Goal: Use online tool/utility: Utilize a website feature to perform a specific function

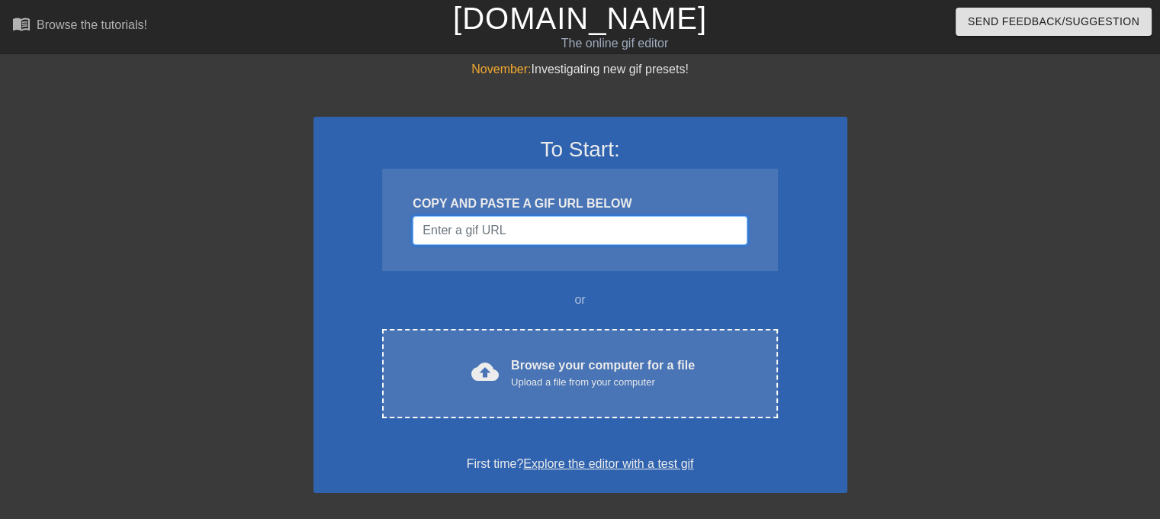
click at [525, 240] on input "Username" at bounding box center [580, 230] width 334 height 29
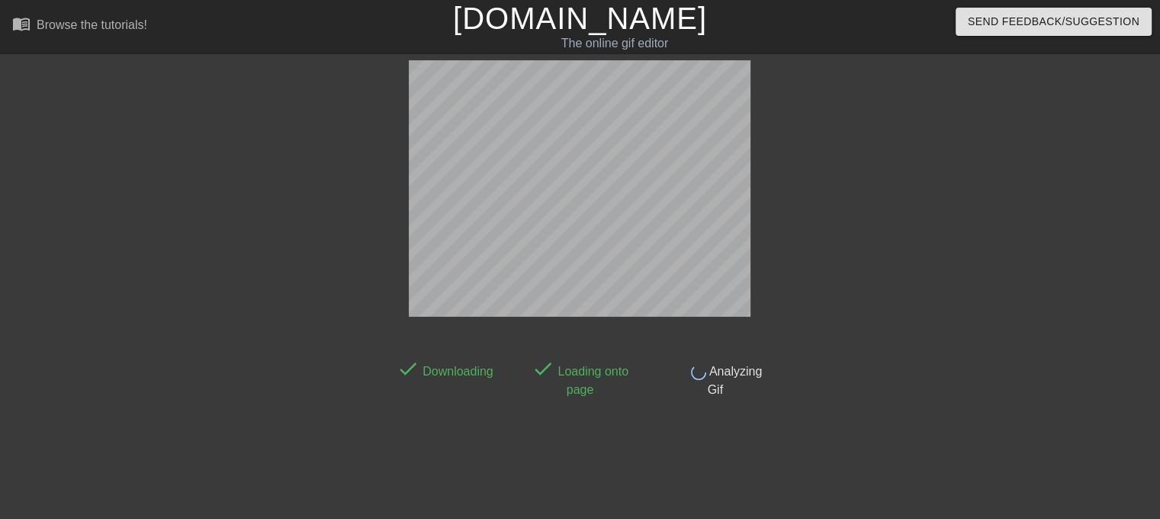
scroll to position [37, 0]
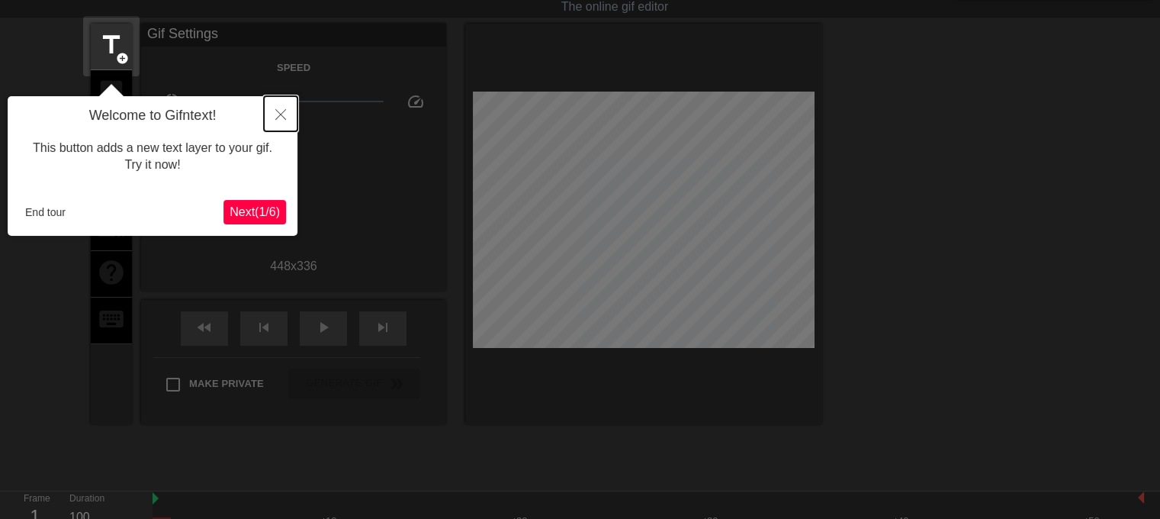
click at [281, 114] on icon "Close" at bounding box center [280, 114] width 11 height 11
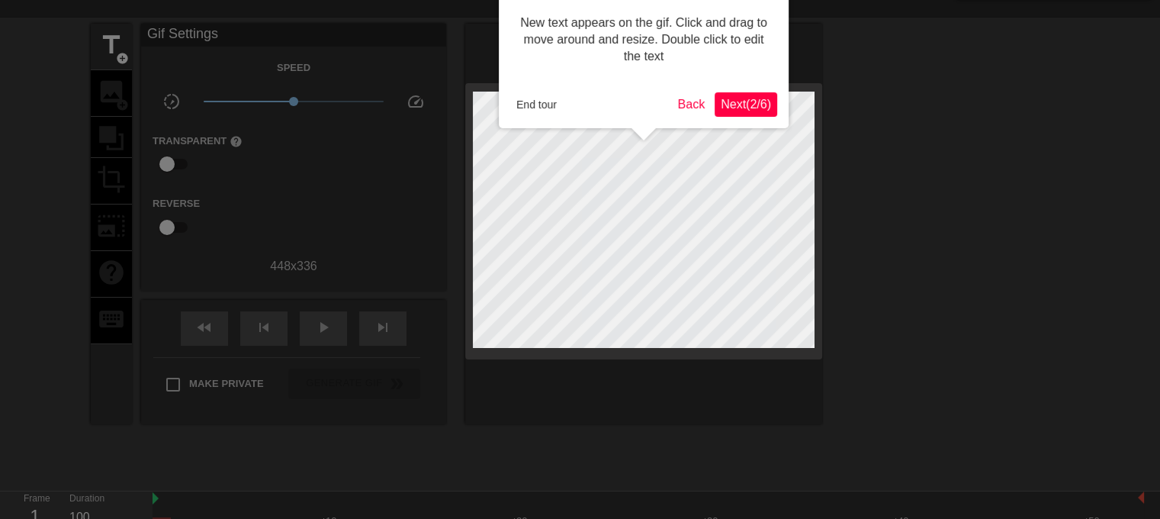
scroll to position [0, 0]
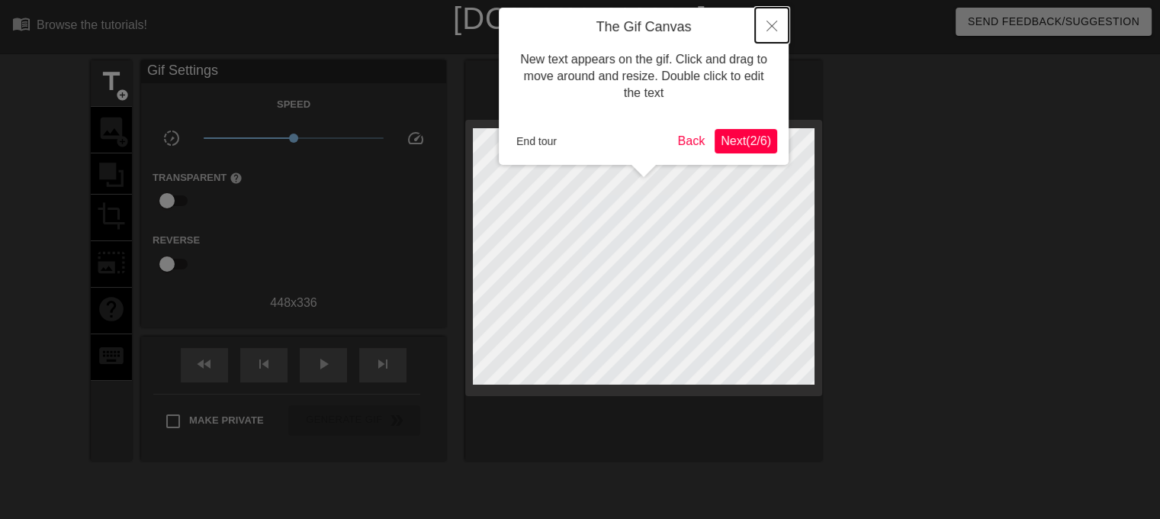
click at [770, 28] on icon "Close" at bounding box center [771, 26] width 11 height 11
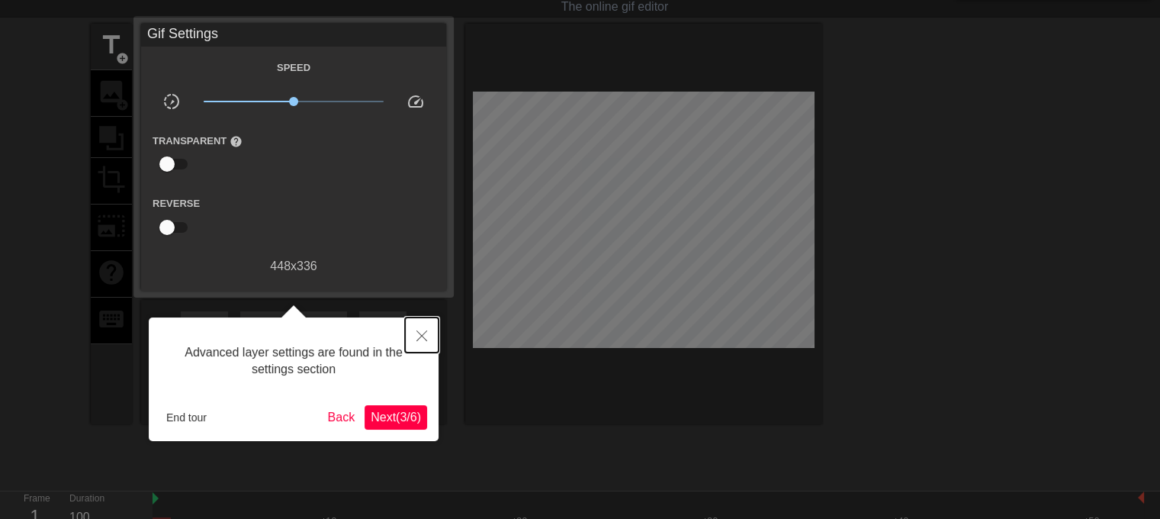
drag, startPoint x: 407, startPoint y: 340, endPoint x: 399, endPoint y: 338, distance: 8.7
click at [403, 341] on div "Advanced layer settings are found in the settings section End tour Back Next ( …" at bounding box center [294, 379] width 290 height 124
click at [412, 345] on button "Close" at bounding box center [422, 334] width 34 height 35
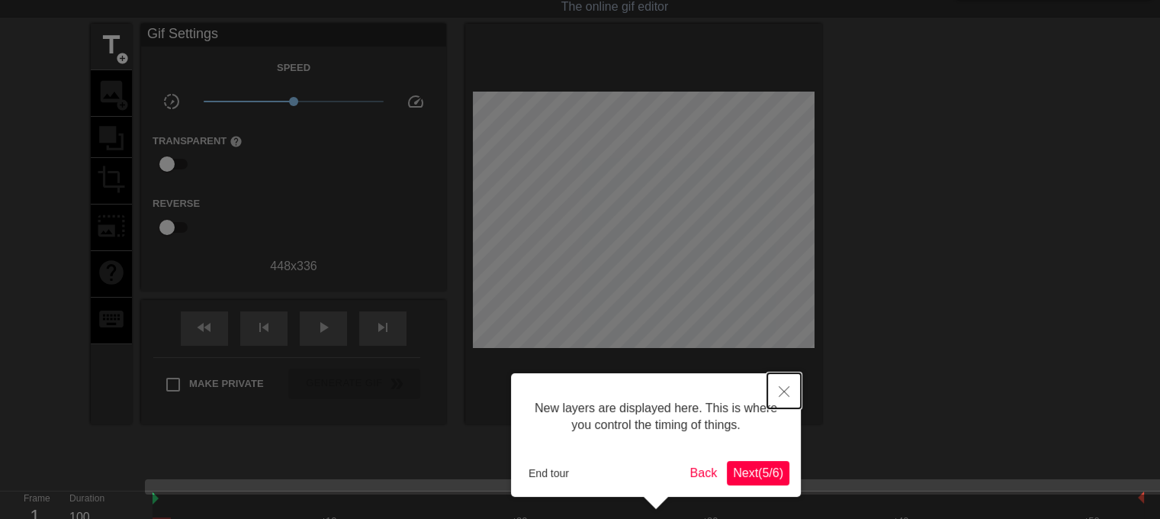
click at [775, 390] on button "Close" at bounding box center [784, 390] width 34 height 35
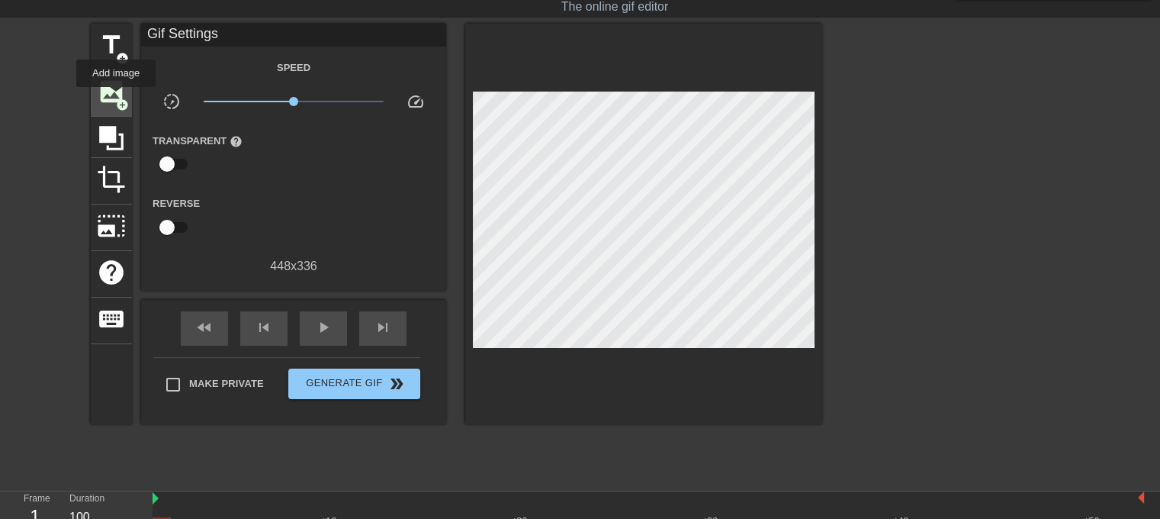
click at [116, 98] on span "add_circle" at bounding box center [122, 104] width 13 height 13
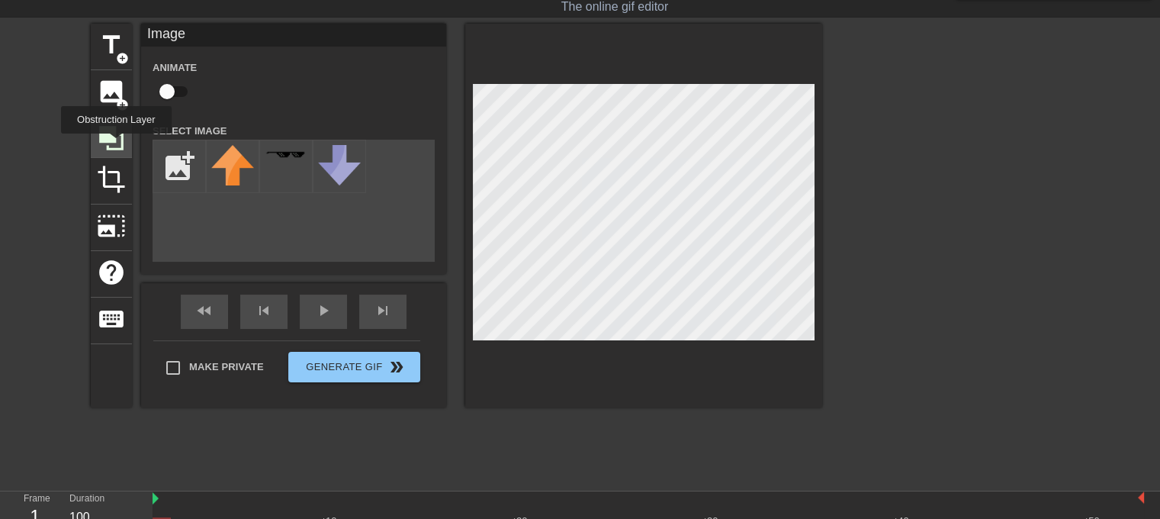
scroll to position [0, 0]
drag, startPoint x: 846, startPoint y: 88, endPoint x: 217, endPoint y: 220, distance: 642.9
click at [226, 232] on div "add_photo_alternate" at bounding box center [294, 201] width 282 height 122
click at [178, 170] on input "file" at bounding box center [179, 166] width 52 height 52
click at [165, 91] on input "checkbox" at bounding box center [167, 91] width 87 height 29
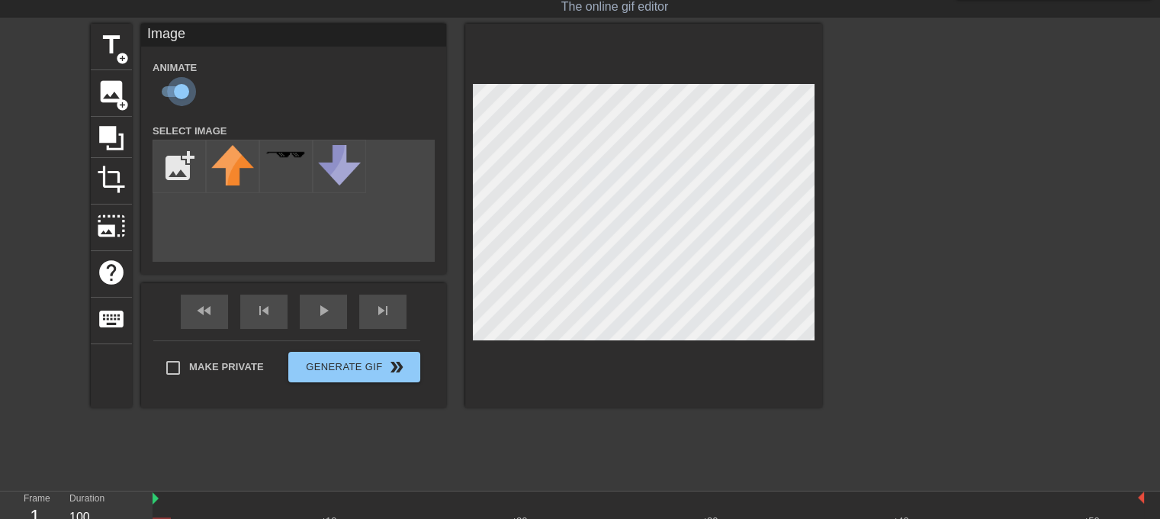
click at [180, 88] on input "checkbox" at bounding box center [181, 91] width 87 height 29
checkbox input "false"
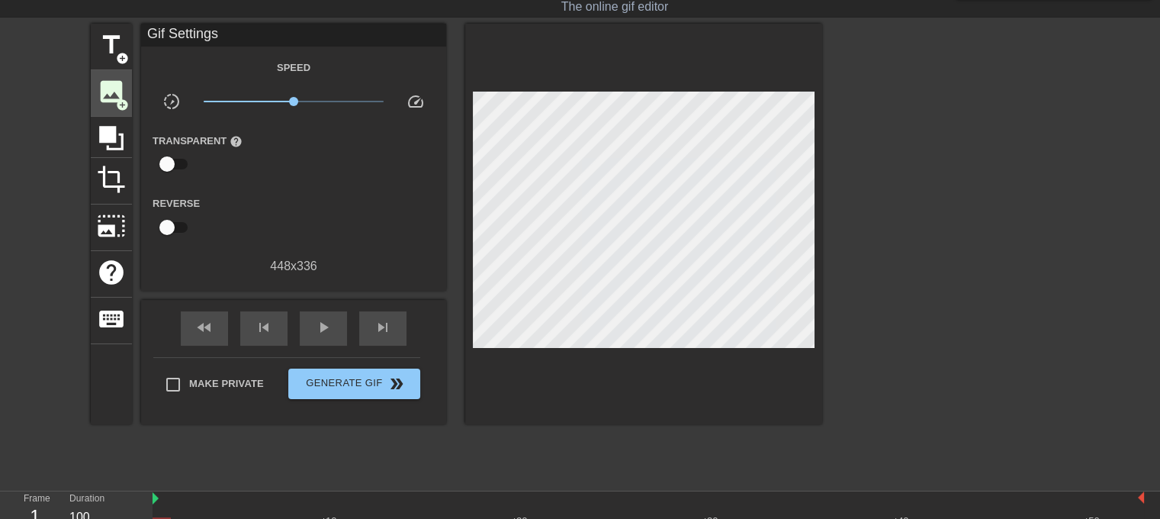
click at [123, 85] on div "image add_circle" at bounding box center [111, 93] width 41 height 47
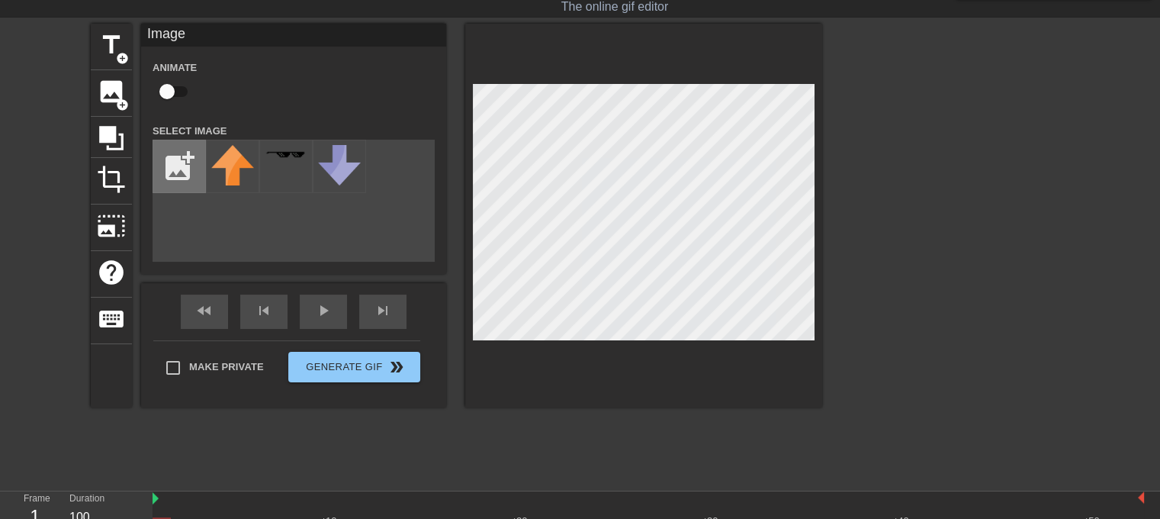
click at [174, 156] on input "file" at bounding box center [179, 166] width 52 height 52
click at [175, 150] on input "file" at bounding box center [179, 166] width 52 height 52
type input "C:\fakepath\2025-09-16_14-49-20.jpg"
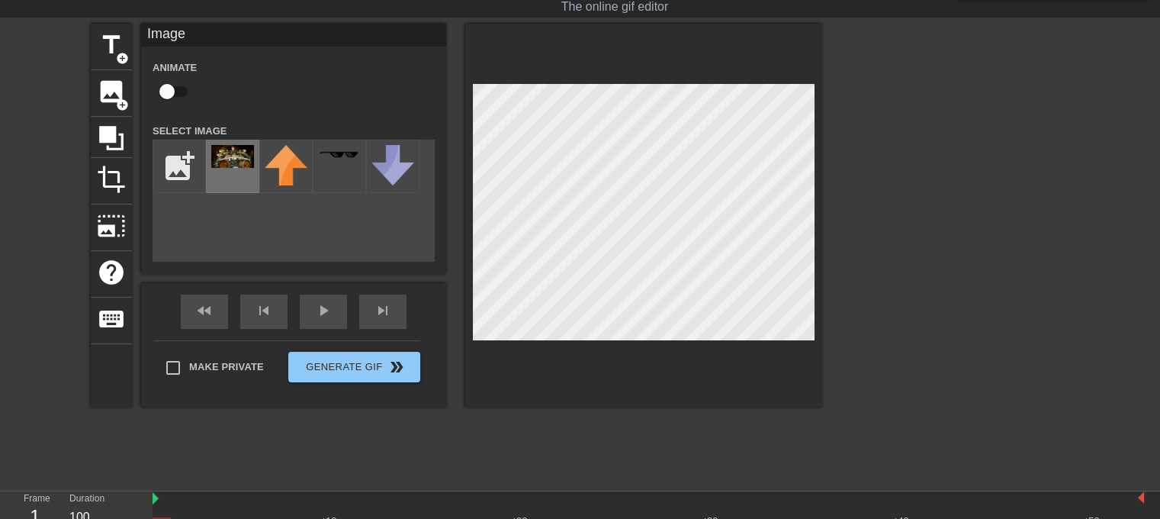
click at [220, 161] on img at bounding box center [232, 156] width 43 height 23
click at [188, 150] on input "file" at bounding box center [179, 166] width 52 height 52
type input "C:\fakepath\2025-09-16_14-49-20-removebg-preview.png"
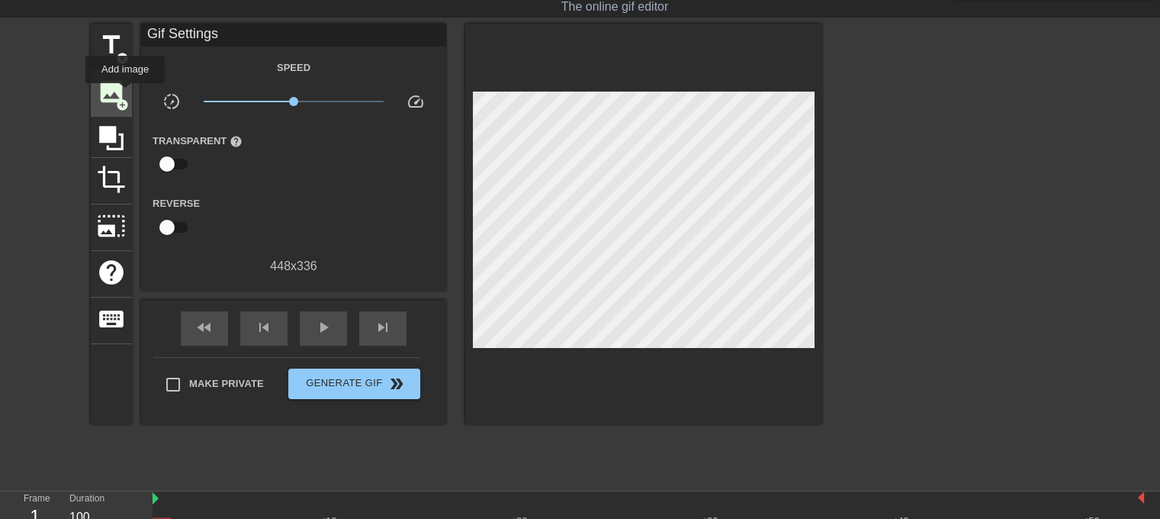
click at [127, 99] on span "add_circle" at bounding box center [122, 104] width 13 height 13
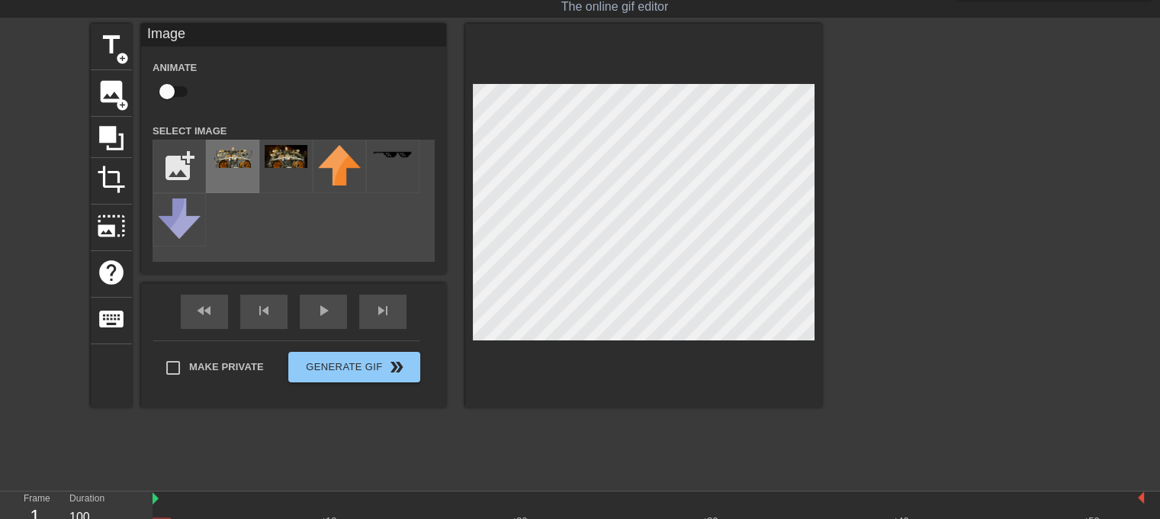
drag, startPoint x: 225, startPoint y: 155, endPoint x: 255, endPoint y: 166, distance: 31.9
click at [225, 156] on img at bounding box center [232, 156] width 43 height 23
click at [848, 268] on div at bounding box center [954, 253] width 229 height 458
click at [860, 181] on div at bounding box center [954, 253] width 229 height 458
click at [877, 225] on div at bounding box center [954, 253] width 229 height 458
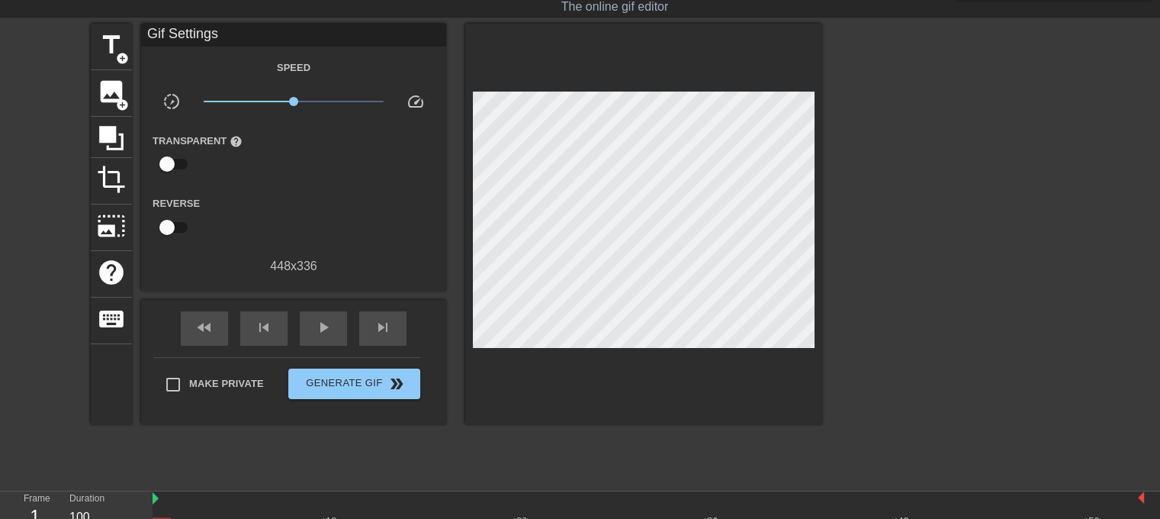
drag, startPoint x: 946, startPoint y: 174, endPoint x: 938, endPoint y: 174, distance: 8.4
click at [945, 175] on div at bounding box center [954, 253] width 229 height 458
click at [906, 126] on div at bounding box center [954, 253] width 229 height 458
click at [115, 127] on icon at bounding box center [111, 138] width 24 height 24
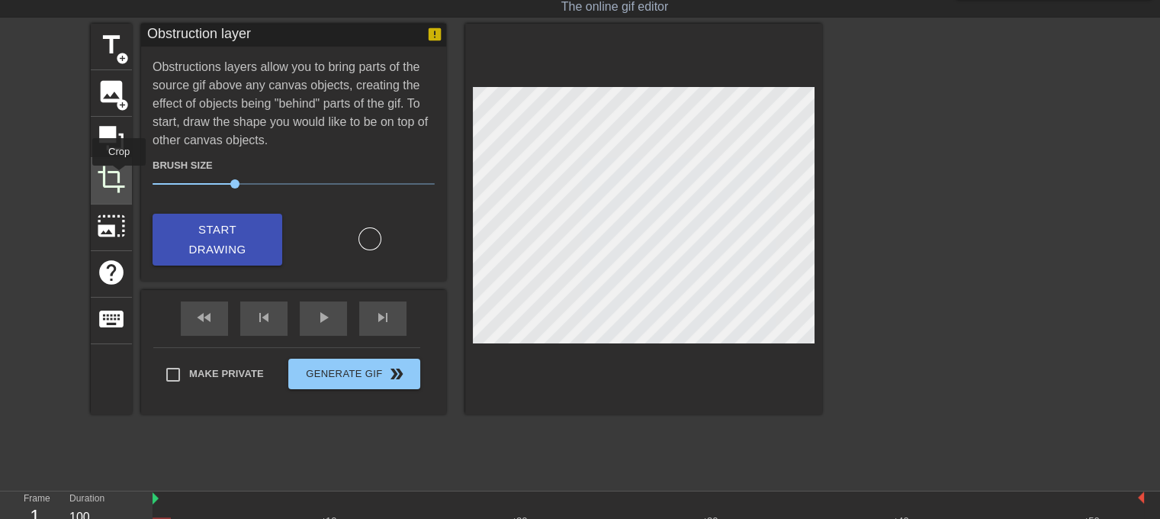
click at [117, 165] on span "crop" at bounding box center [111, 179] width 29 height 29
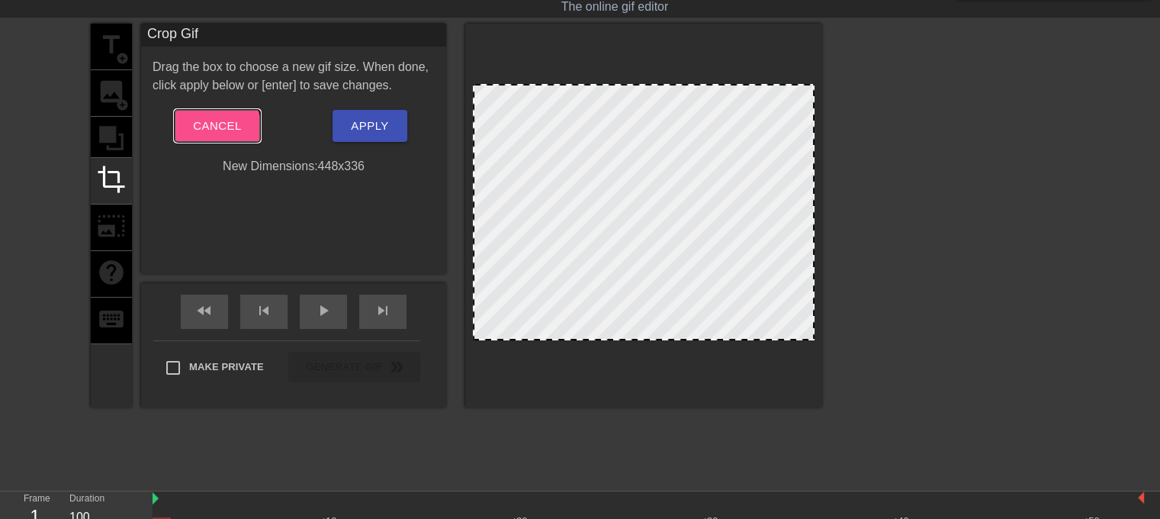
click at [216, 129] on span "Cancel" at bounding box center [217, 126] width 48 height 20
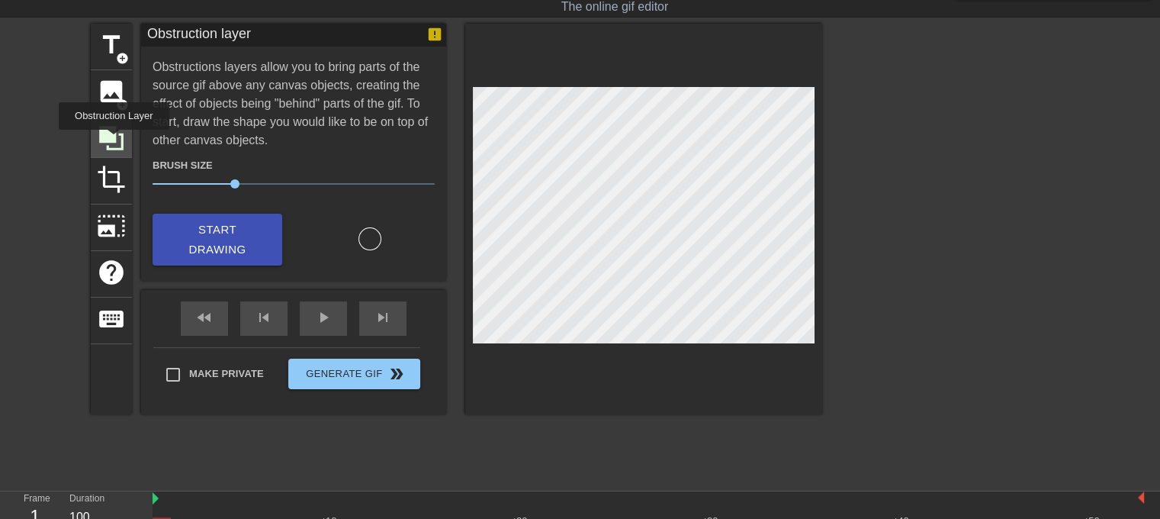
drag, startPoint x: 114, startPoint y: 140, endPoint x: 127, endPoint y: 133, distance: 14.7
click at [113, 140] on icon at bounding box center [111, 138] width 29 height 29
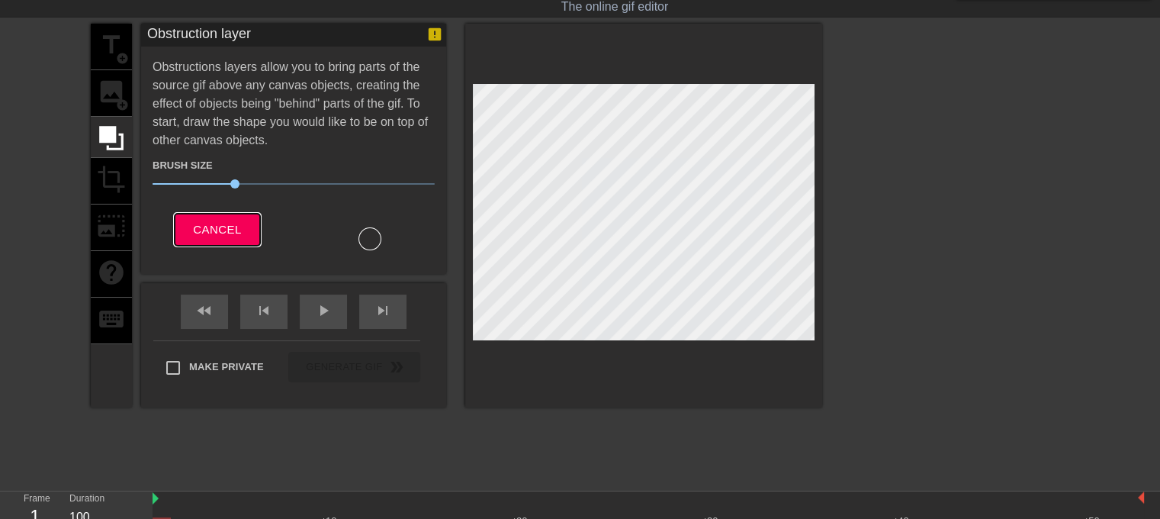
click at [219, 214] on button "Cancel" at bounding box center [217, 230] width 85 height 32
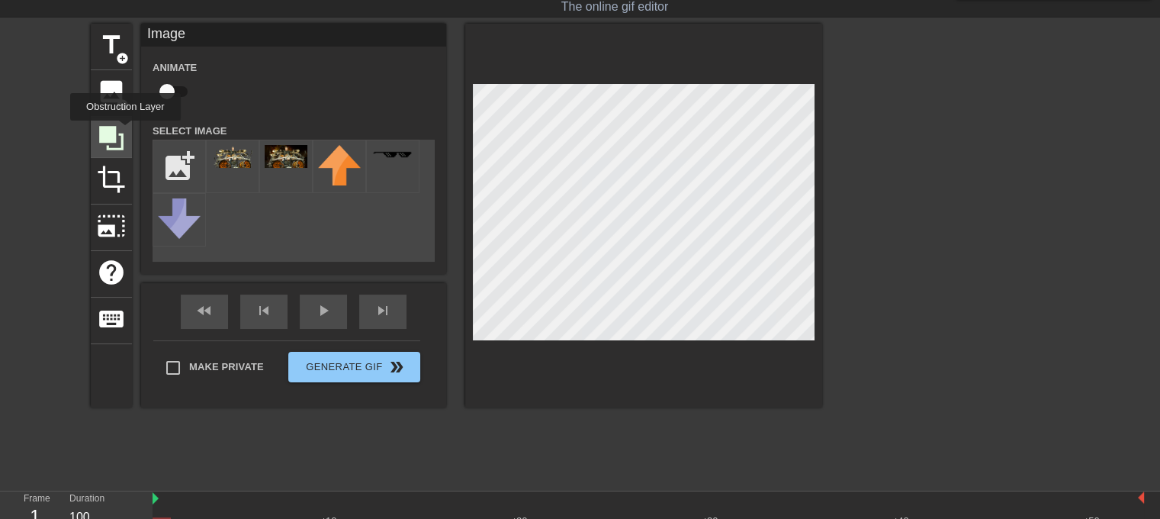
click at [124, 130] on icon at bounding box center [111, 138] width 29 height 29
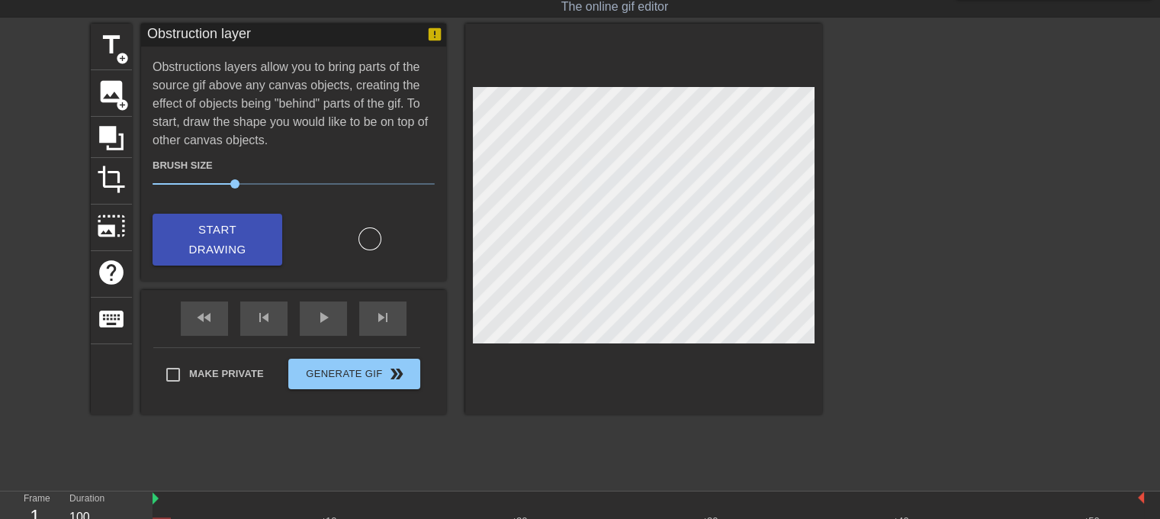
click at [827, 281] on div "title add_circle image add_circle crop photo_size_select_large help keyboard Ob…" at bounding box center [580, 253] width 1160 height 458
click at [627, 341] on div at bounding box center [643, 219] width 357 height 390
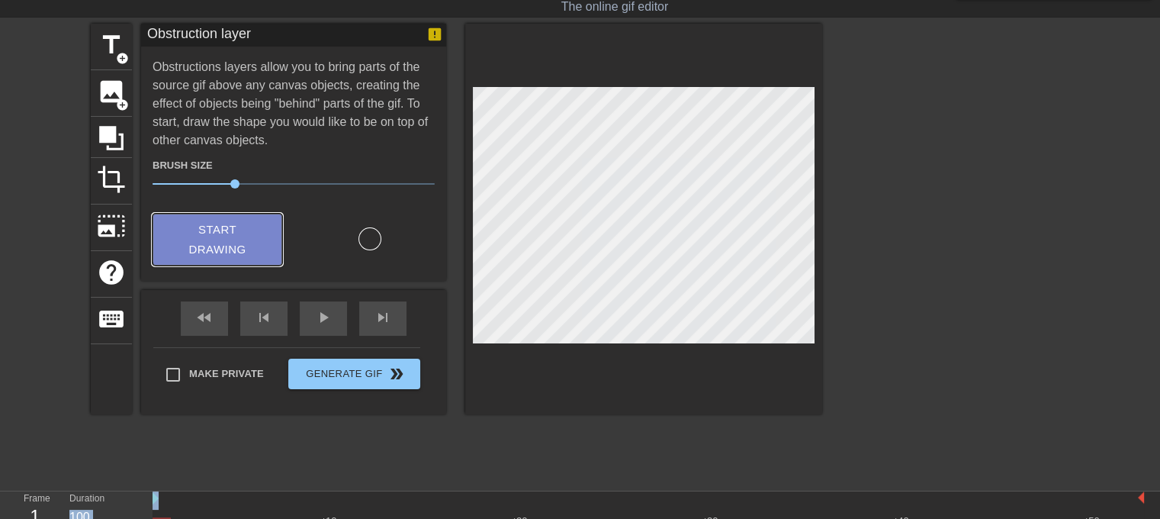
click at [258, 233] on span "Start Drawing" at bounding box center [217, 240] width 93 height 40
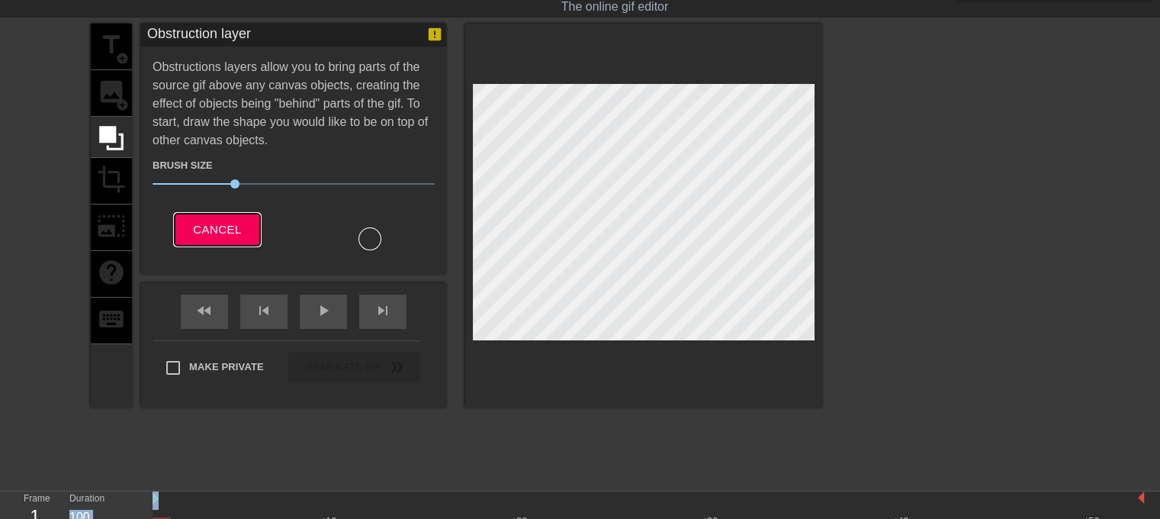
click at [227, 239] on button "Cancel" at bounding box center [217, 230] width 85 height 32
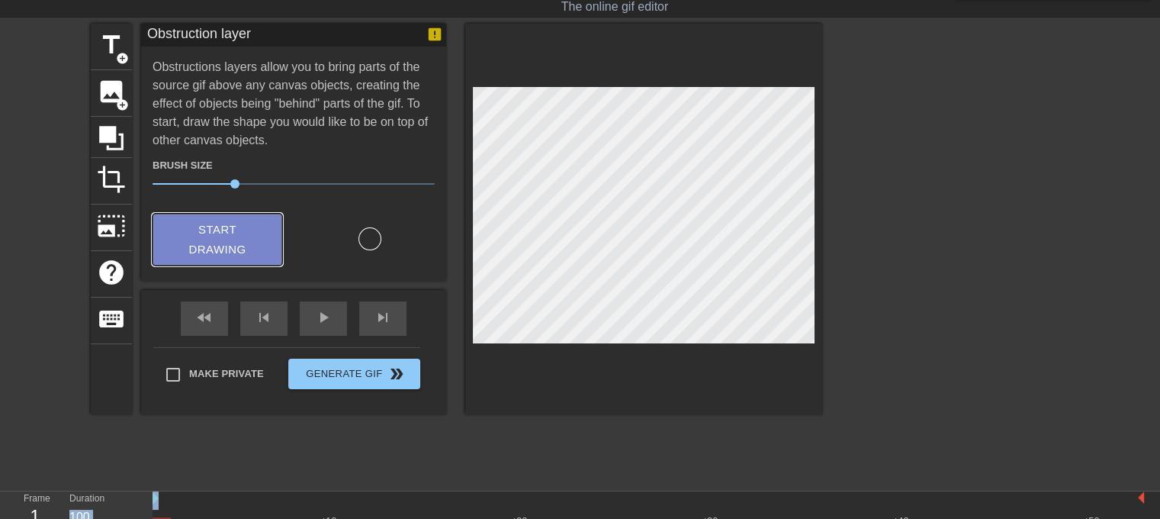
drag, startPoint x: 271, startPoint y: 243, endPoint x: 262, endPoint y: 242, distance: 8.5
click at [269, 242] on button "Start Drawing" at bounding box center [218, 240] width 130 height 53
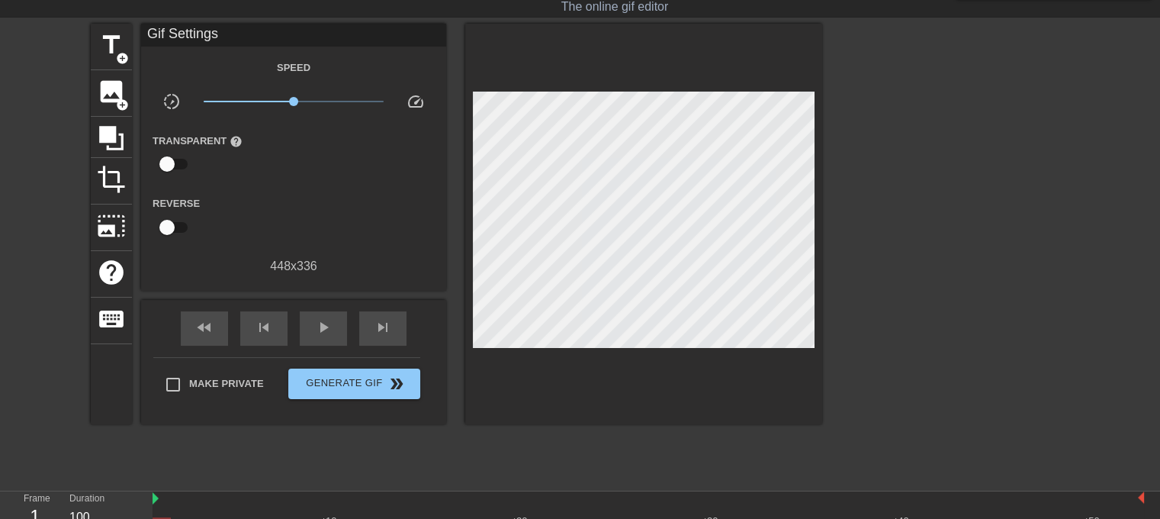
click at [611, 345] on div at bounding box center [643, 224] width 357 height 400
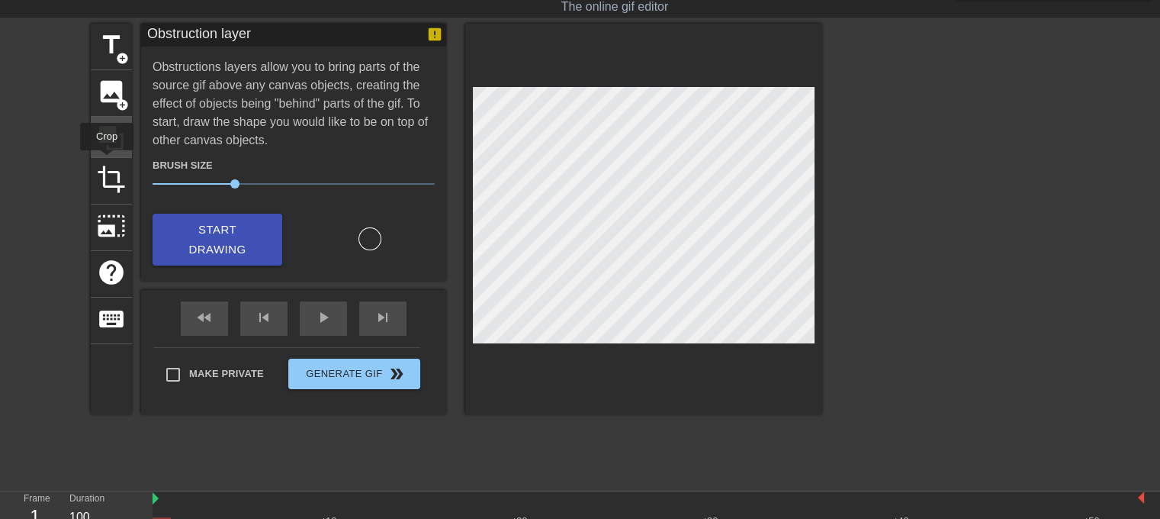
drag, startPoint x: 107, startPoint y: 161, endPoint x: 117, endPoint y: 137, distance: 25.6
click at [115, 140] on div "title add_circle image add_circle crop photo_size_select_large help keyboard" at bounding box center [111, 219] width 41 height 390
click at [117, 137] on icon at bounding box center [111, 138] width 29 height 29
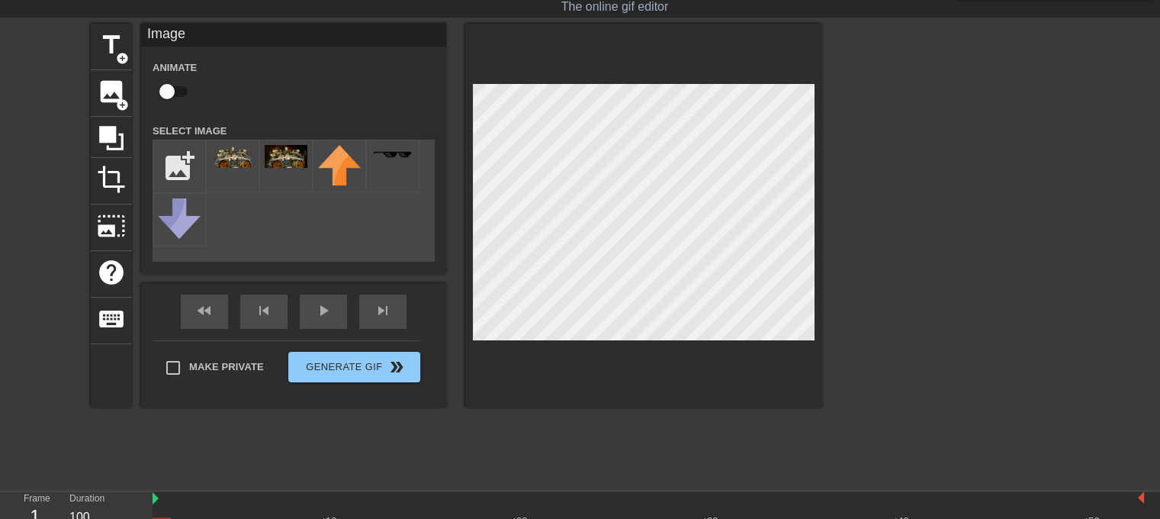
drag, startPoint x: 925, startPoint y: 246, endPoint x: 916, endPoint y: 244, distance: 9.3
click at [923, 246] on div at bounding box center [954, 253] width 229 height 458
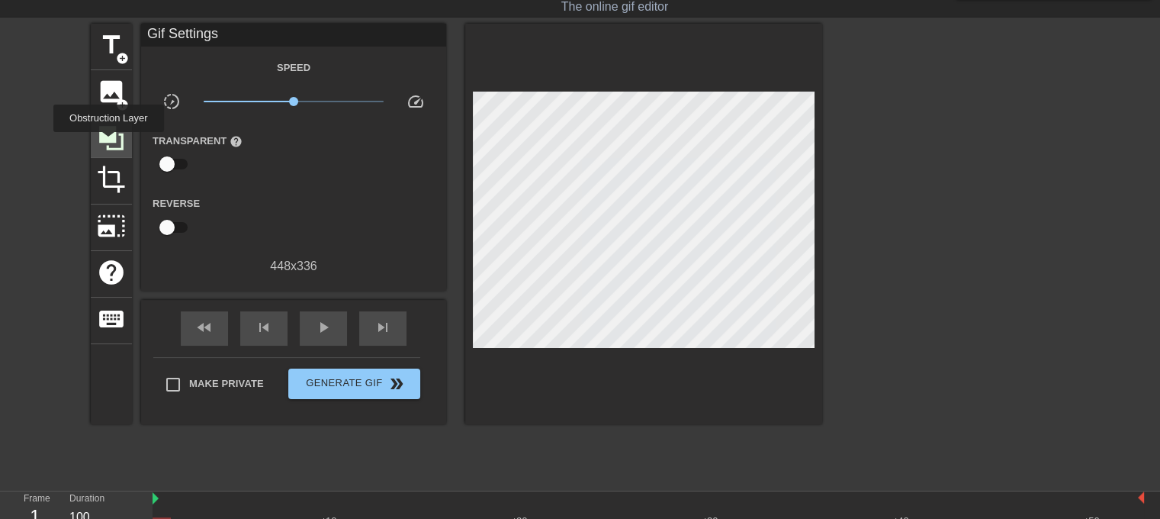
click at [108, 143] on icon at bounding box center [111, 138] width 24 height 24
click at [114, 129] on icon at bounding box center [111, 138] width 24 height 24
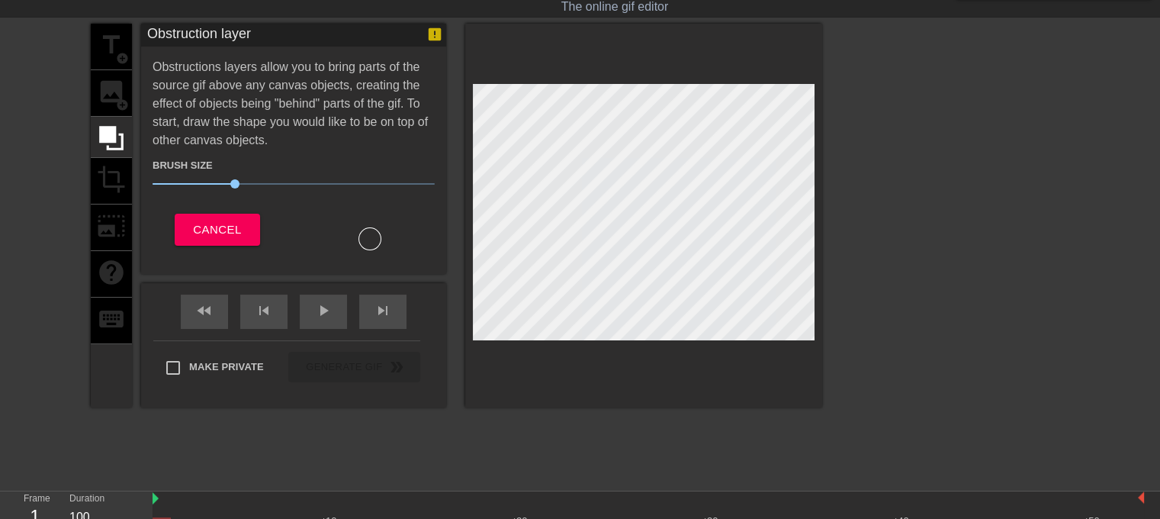
click at [863, 309] on div "title add_circle image add_circle crop photo_size_select_large help keyboard Ob…" at bounding box center [580, 253] width 1160 height 458
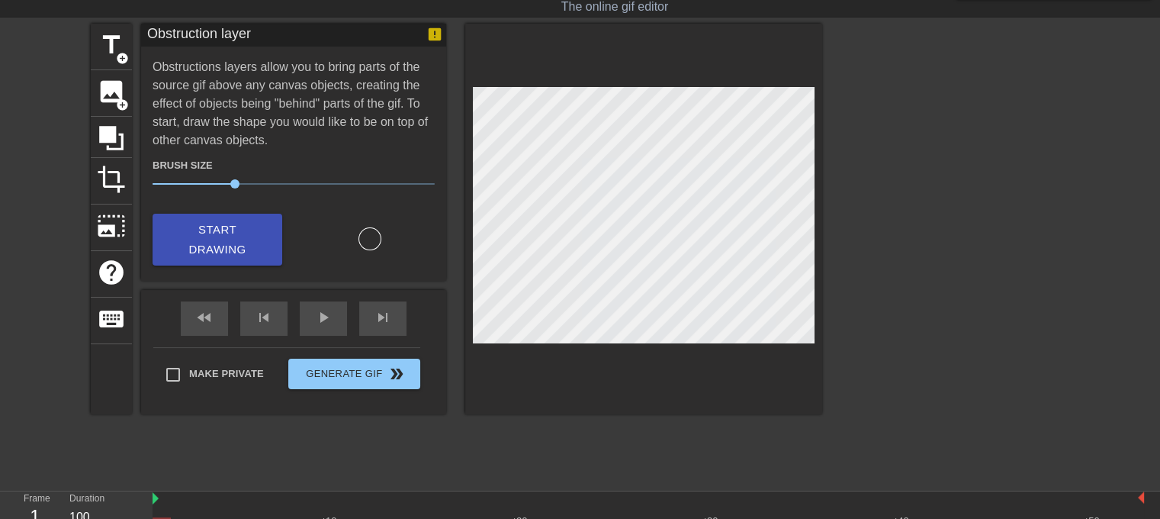
click at [257, 249] on div "Obstruction layer Obstructions layers allow you to bring parts of the source gi…" at bounding box center [293, 152] width 305 height 257
click at [258, 237] on button "Start Drawing" at bounding box center [218, 240] width 130 height 53
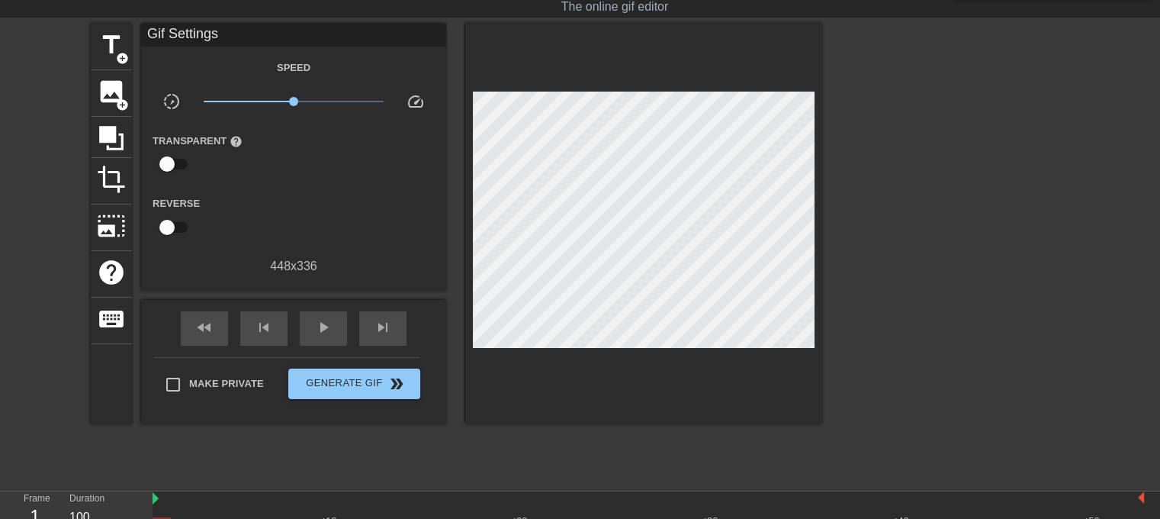
click at [887, 278] on div at bounding box center [954, 253] width 229 height 458
click at [104, 103] on div "image add_circle" at bounding box center [111, 93] width 41 height 47
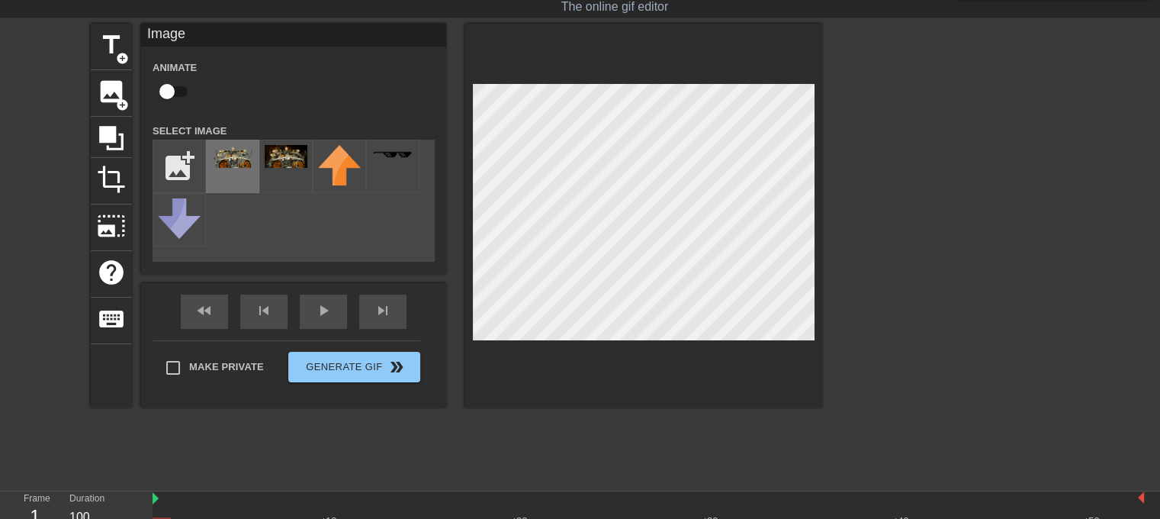
click at [240, 157] on img at bounding box center [232, 156] width 43 height 23
click at [835, 202] on div "title add_circle image add_circle crop photo_size_select_large help keyboard Im…" at bounding box center [580, 253] width 1160 height 458
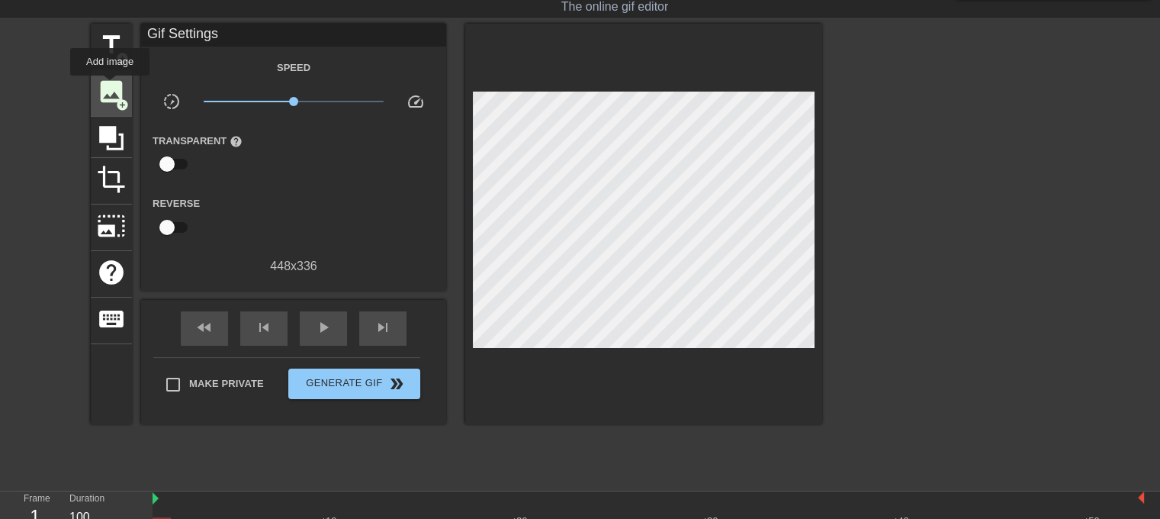
click at [121, 85] on span "image" at bounding box center [111, 91] width 29 height 29
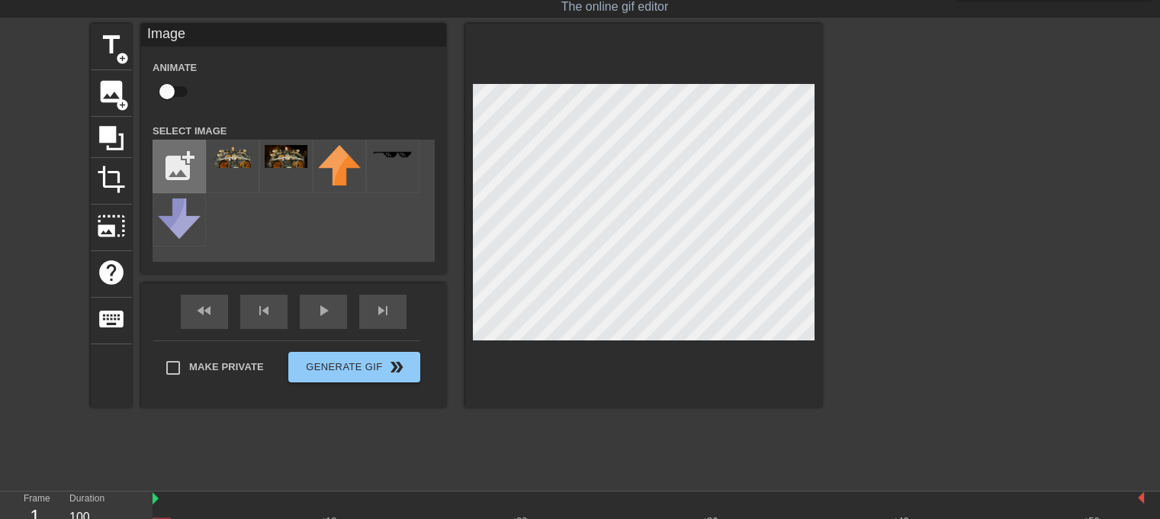
drag, startPoint x: 174, startPoint y: 101, endPoint x: 191, endPoint y: 159, distance: 59.8
click at [195, 156] on div "Animate Select Image add_photo_alternate" at bounding box center [294, 160] width 282 height 204
click at [191, 161] on input "file" at bounding box center [179, 166] width 52 height 52
type input "C:\fakepath\Snag_16c8d7d3-removebg-preview.png"
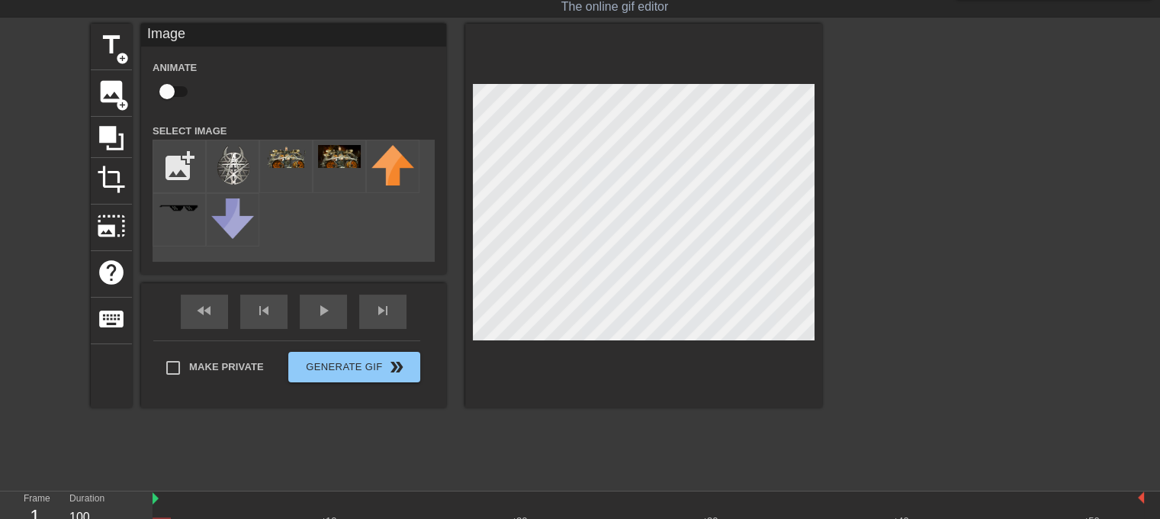
click at [165, 85] on input "checkbox" at bounding box center [167, 91] width 87 height 29
checkbox input "true"
click at [231, 143] on div at bounding box center [232, 166] width 53 height 53
click at [225, 143] on div at bounding box center [232, 166] width 53 height 53
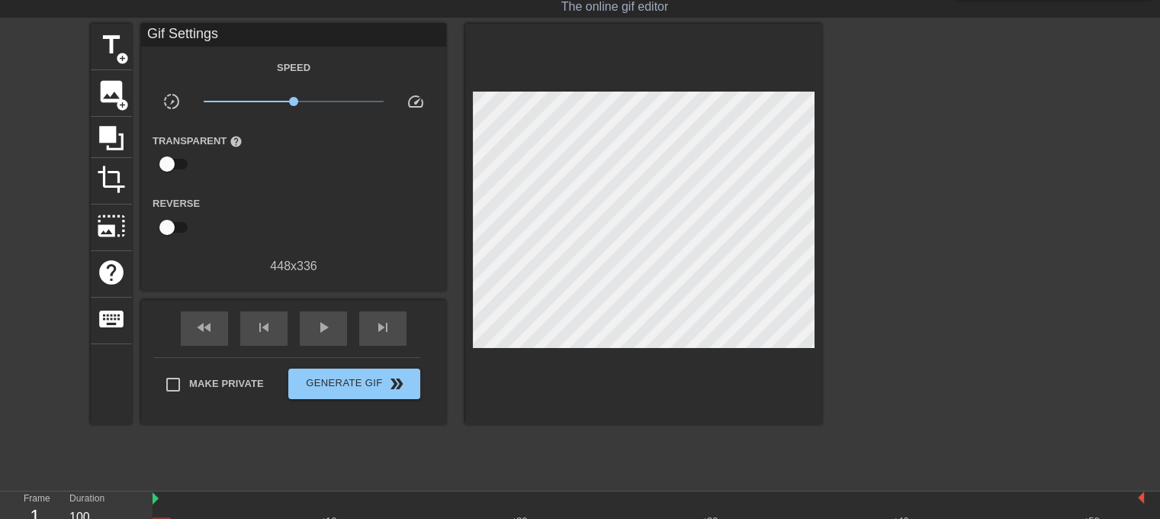
click at [903, 120] on div at bounding box center [954, 253] width 229 height 458
click at [279, 99] on span "x0.708" at bounding box center [294, 101] width 181 height 18
drag, startPoint x: 329, startPoint y: 309, endPoint x: 327, endPoint y: 317, distance: 8.5
click at [329, 313] on div "play_arrow" at bounding box center [323, 328] width 47 height 34
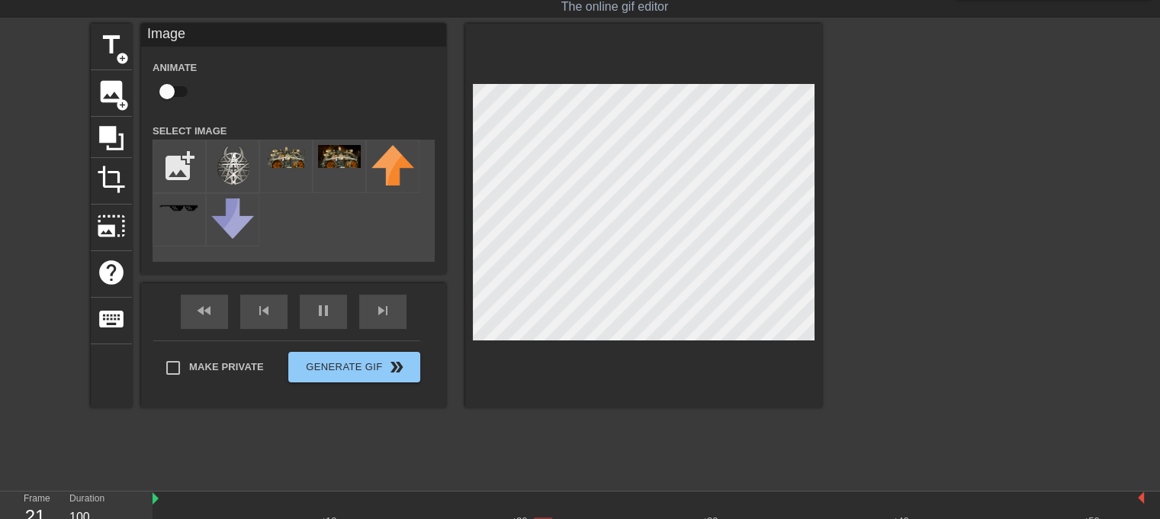
click at [818, 194] on div at bounding box center [643, 216] width 357 height 384
click at [865, 186] on div at bounding box center [954, 253] width 229 height 458
click at [830, 199] on div "title add_circle image add_circle crop photo_size_select_large help keyboard Im…" at bounding box center [580, 253] width 1160 height 458
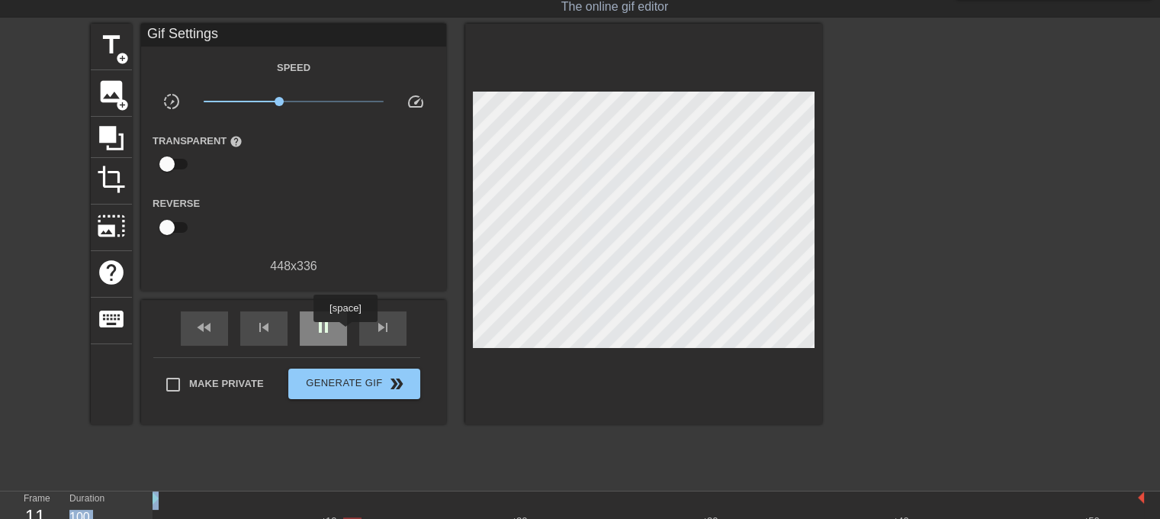
click at [320, 334] on span "pause" at bounding box center [323, 327] width 18 height 18
click at [120, 42] on span "title" at bounding box center [111, 45] width 29 height 29
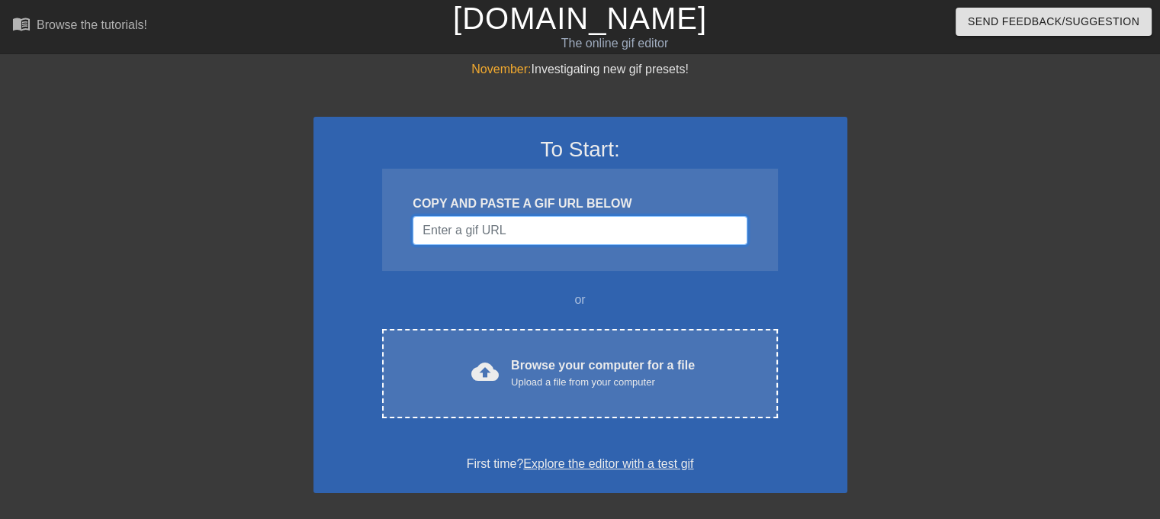
click at [534, 231] on input "Username" at bounding box center [580, 230] width 334 height 29
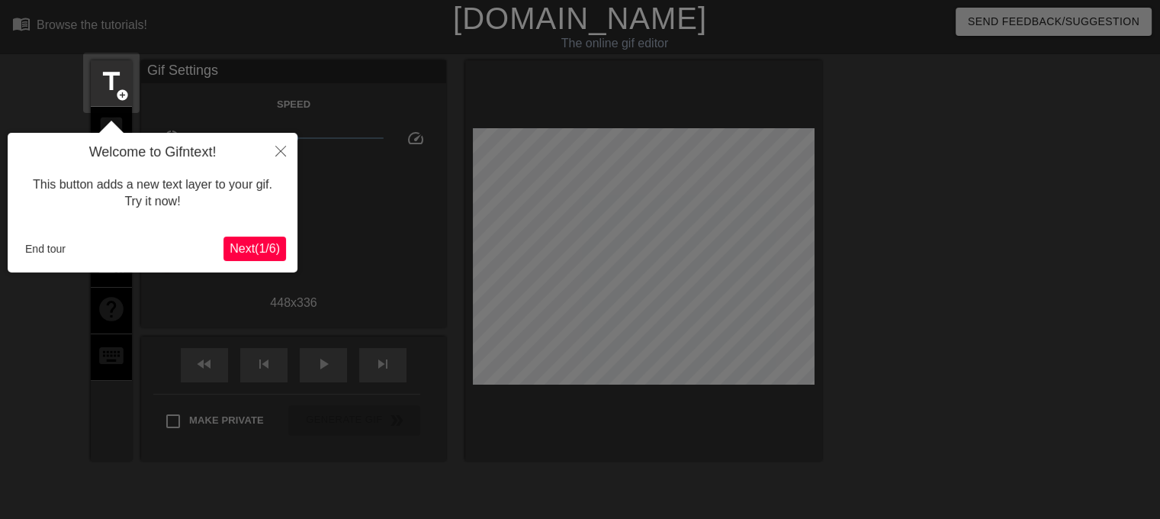
scroll to position [37, 0]
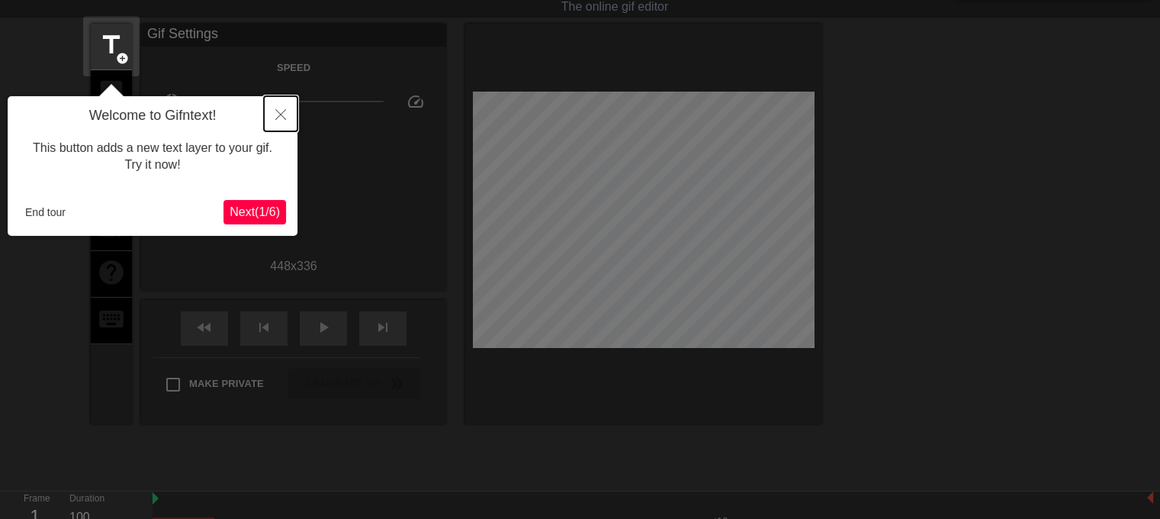
click at [274, 121] on button "Close" at bounding box center [281, 113] width 34 height 35
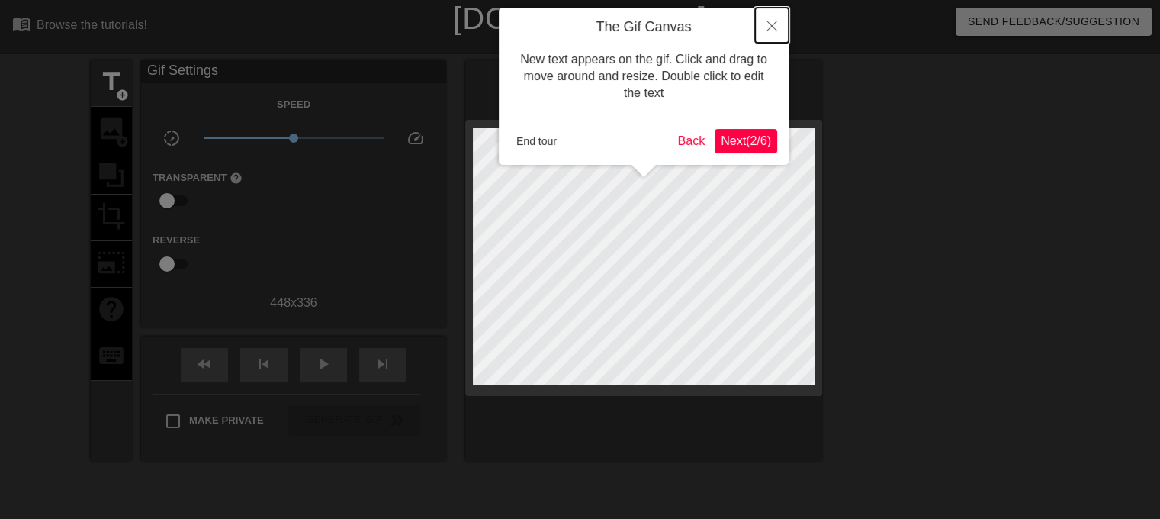
click at [769, 24] on icon "Close" at bounding box center [771, 26] width 11 height 11
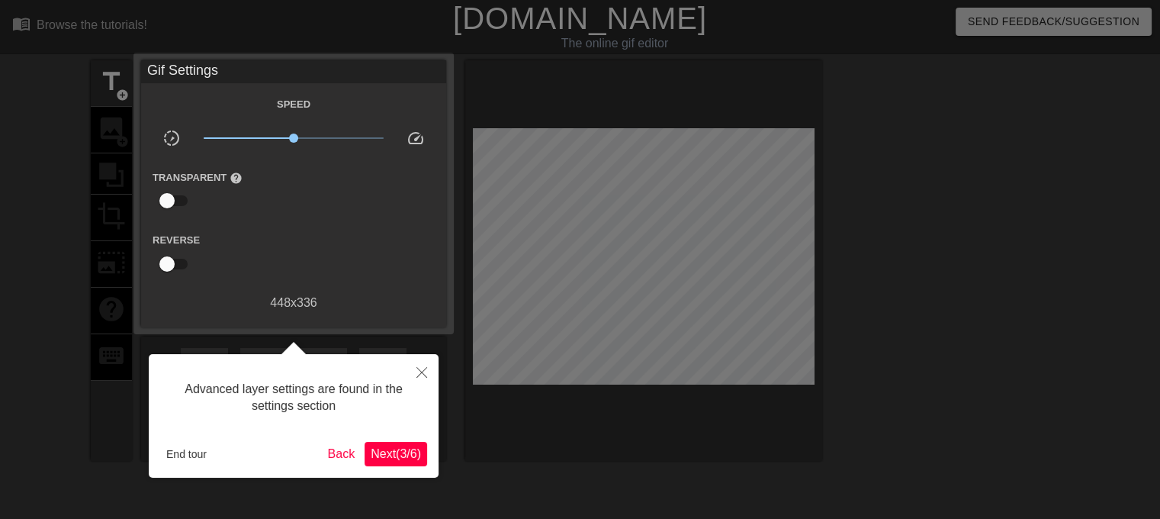
scroll to position [37, 0]
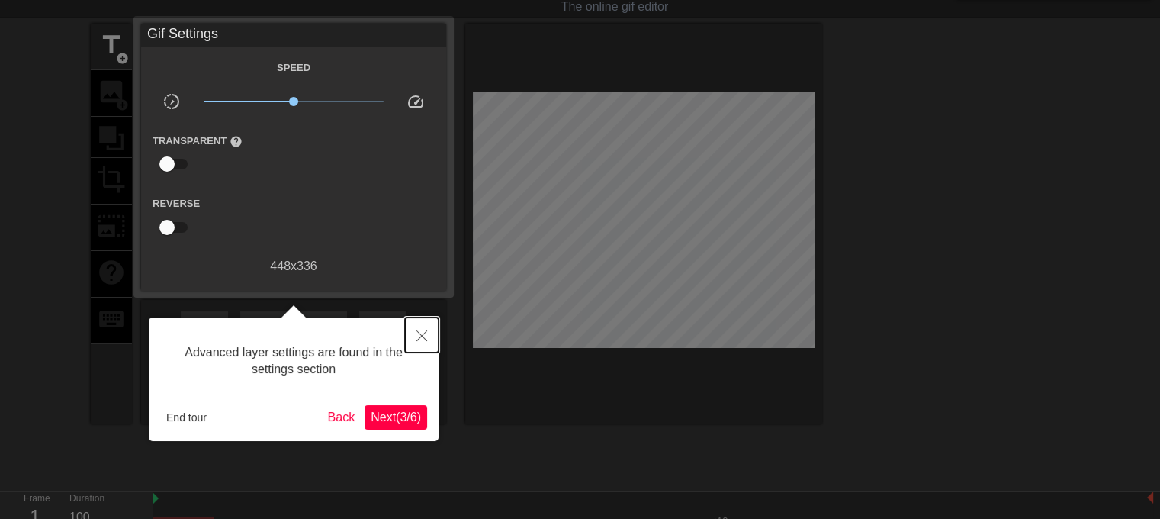
click at [422, 338] on icon "Close" at bounding box center [421, 335] width 11 height 11
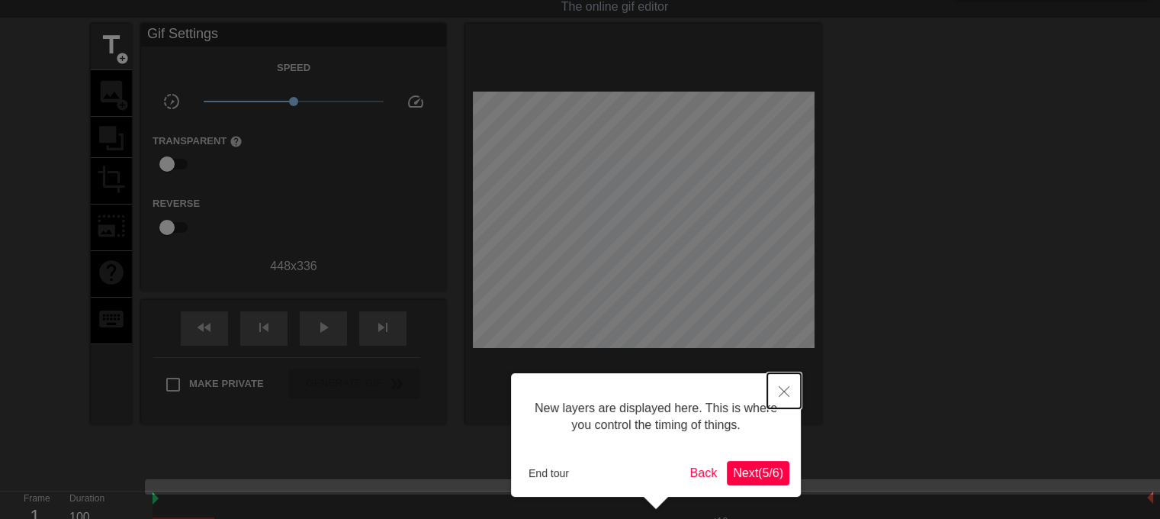
click at [781, 390] on icon "Close" at bounding box center [784, 391] width 11 height 11
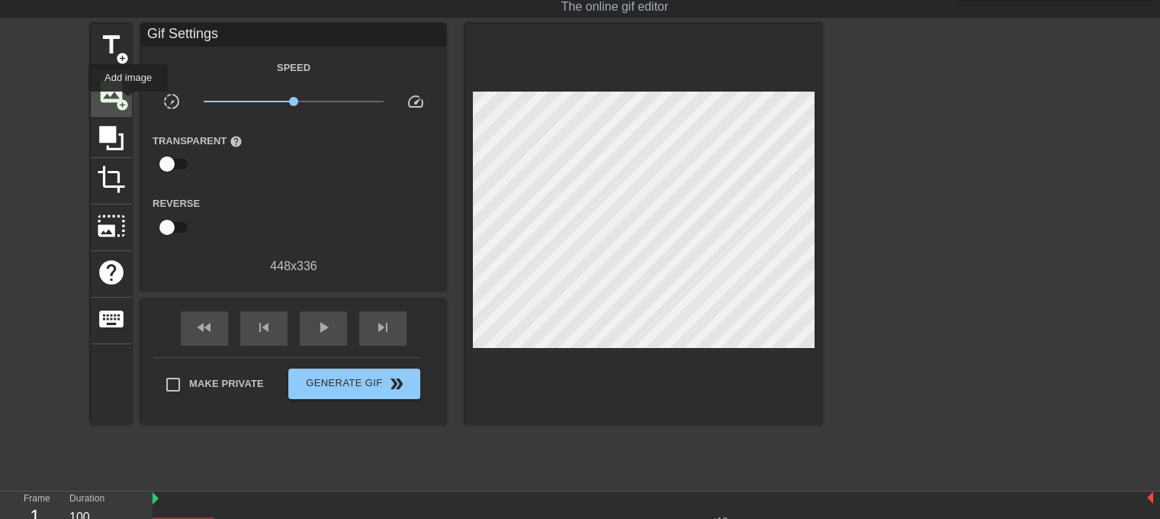
click at [128, 102] on span "add_circle" at bounding box center [122, 104] width 13 height 13
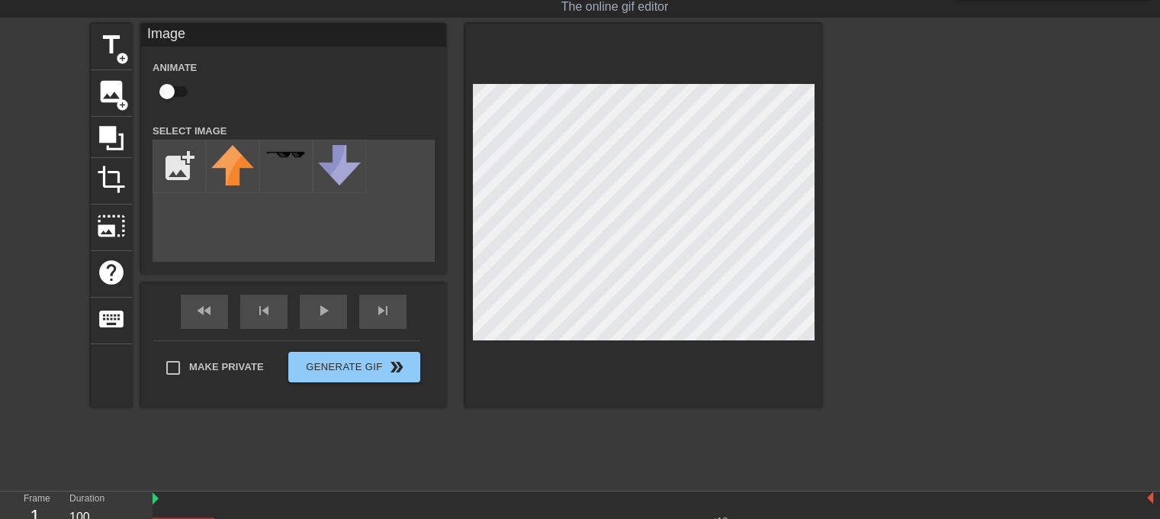
scroll to position [0, 0]
click at [169, 159] on input "file" at bounding box center [179, 166] width 52 height 52
type input "C:\fakepath\Snag_16c8d7d3-removebg-preview.png"
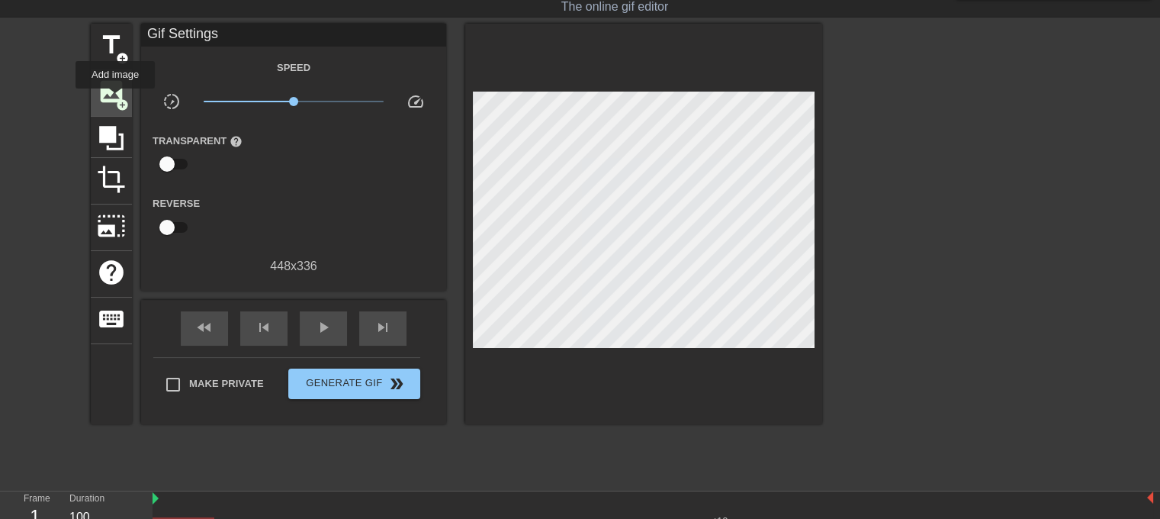
click at [113, 98] on div "image add_circle" at bounding box center [111, 93] width 41 height 47
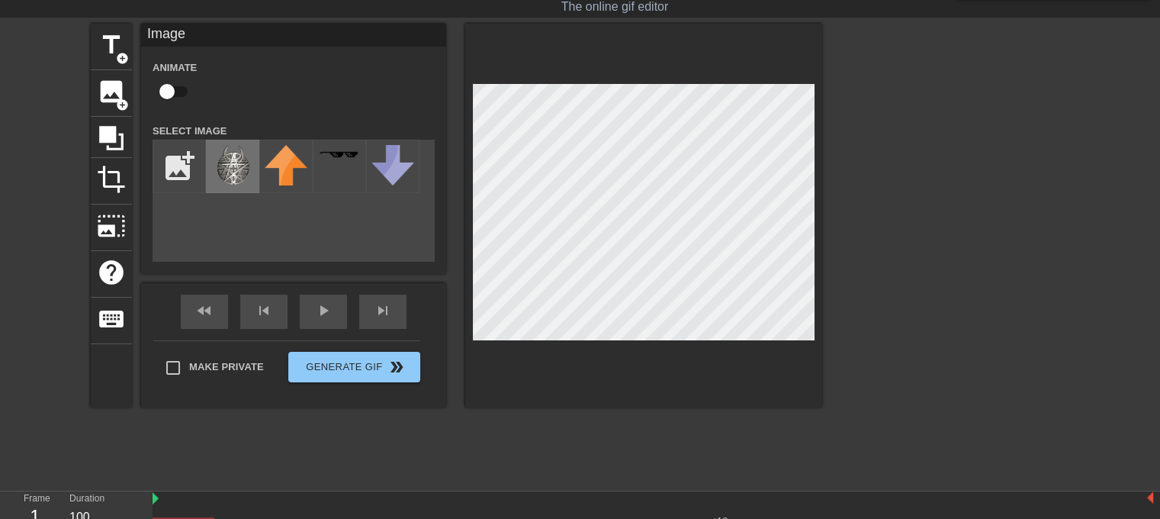
click at [217, 152] on img at bounding box center [232, 165] width 43 height 41
click at [171, 92] on input "checkbox" at bounding box center [167, 91] width 87 height 29
click at [184, 88] on input "checkbox" at bounding box center [181, 91] width 87 height 29
checkbox input "false"
click at [190, 159] on input "file" at bounding box center [179, 166] width 52 height 52
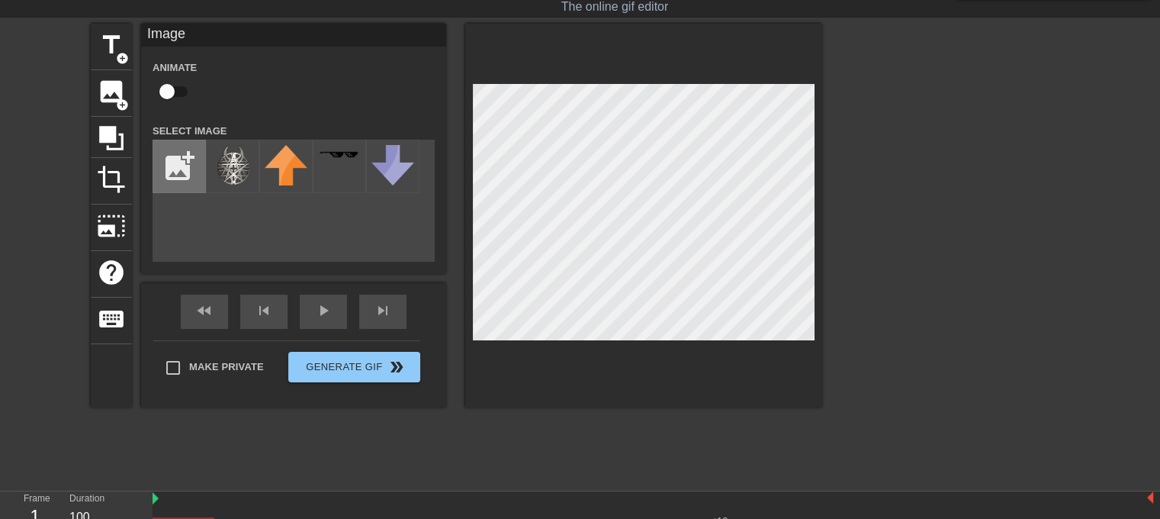
type input "C:\fakepath\giphy.gif"
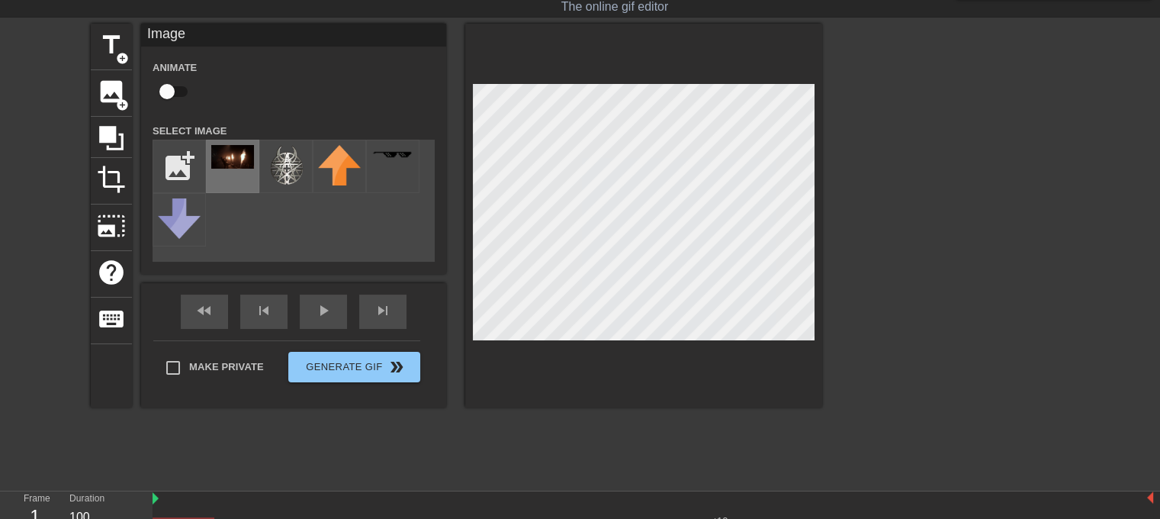
click at [224, 162] on img at bounding box center [232, 157] width 43 height 24
click at [160, 90] on input "checkbox" at bounding box center [167, 91] width 87 height 29
checkbox input "true"
click at [284, 182] on img at bounding box center [286, 165] width 43 height 41
click at [241, 207] on div "add_photo_alternate" at bounding box center [294, 201] width 282 height 122
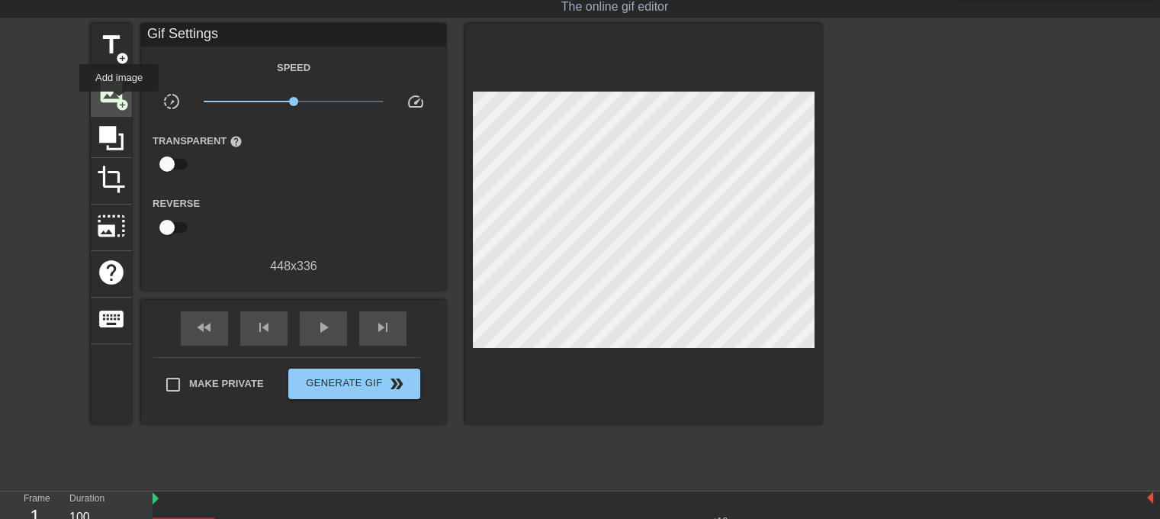
click at [117, 93] on span "image" at bounding box center [111, 91] width 29 height 29
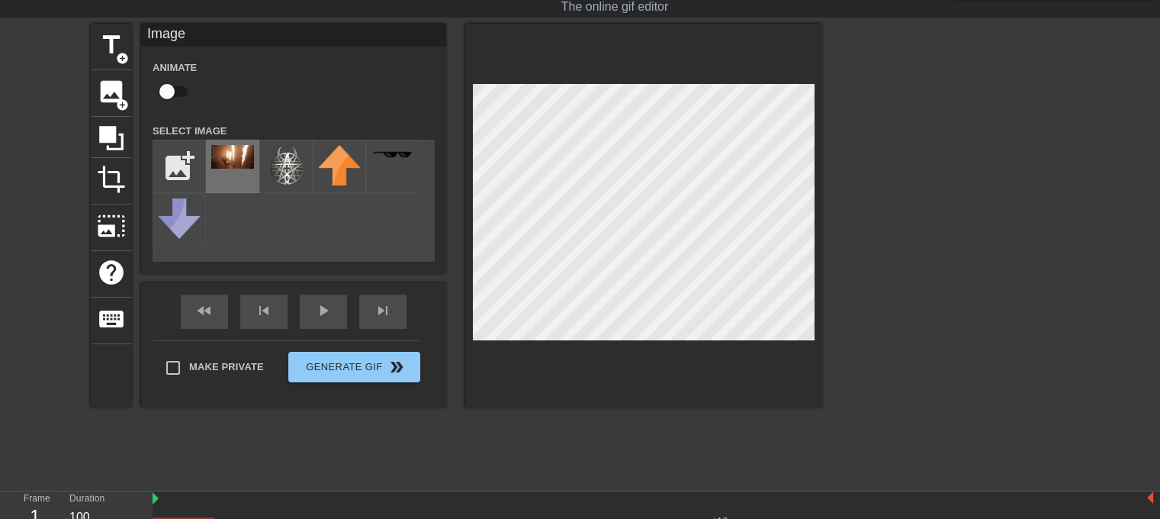
click at [236, 151] on img at bounding box center [232, 157] width 43 height 24
checkbox input "true"
drag, startPoint x: 963, startPoint y: 230, endPoint x: 913, endPoint y: 243, distance: 52.2
click at [961, 225] on div at bounding box center [954, 253] width 229 height 458
click at [169, 98] on input "checkbox" at bounding box center [167, 91] width 87 height 29
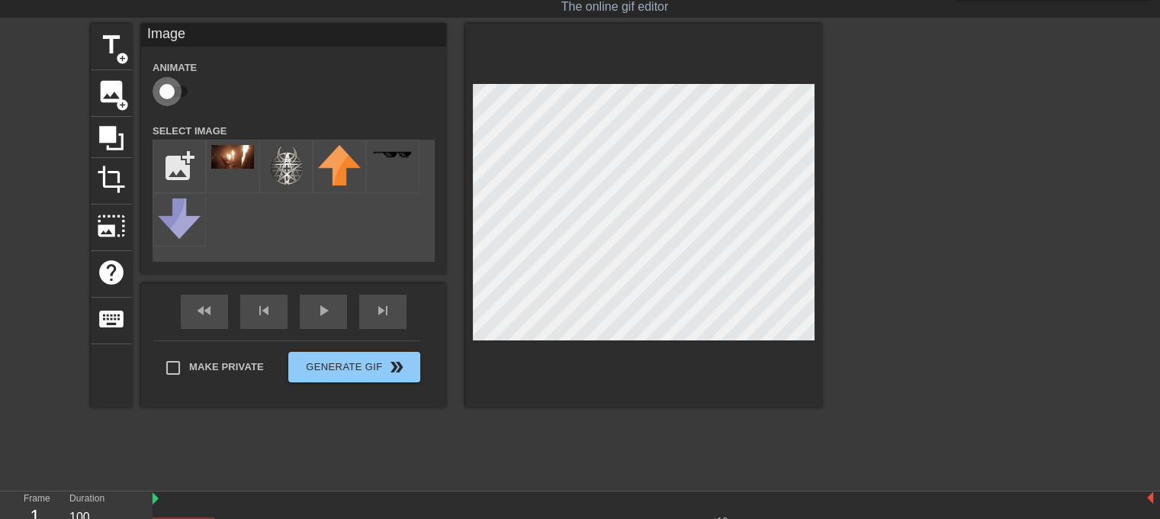
checkbox input "true"
click at [326, 313] on div "play_arrow" at bounding box center [323, 311] width 47 height 34
click at [178, 94] on input "checkbox" at bounding box center [181, 91] width 87 height 29
checkbox input "false"
click at [119, 143] on icon at bounding box center [111, 138] width 29 height 29
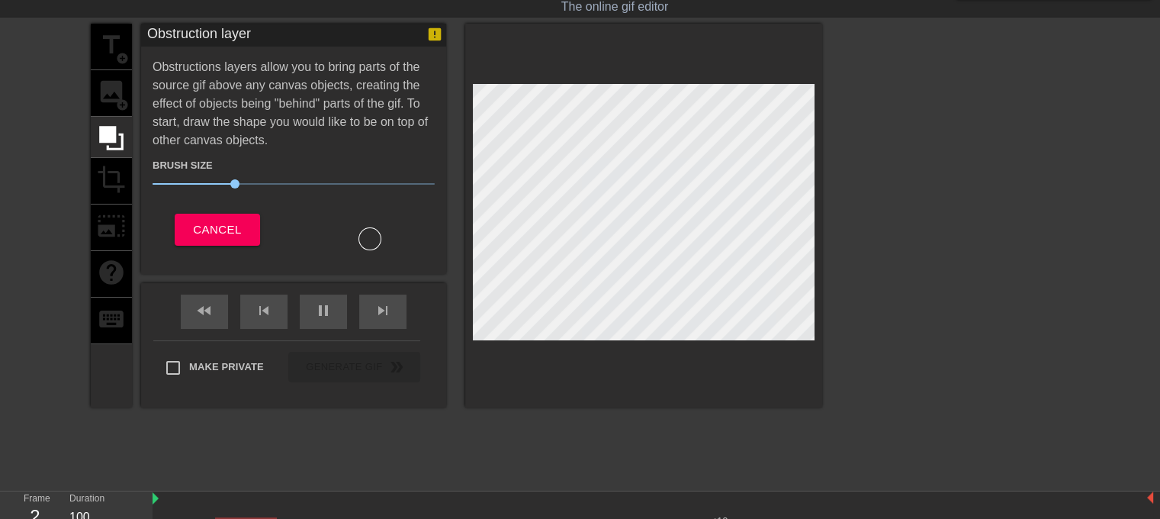
click at [118, 178] on div "title add_circle image add_circle crop photo_size_select_large help keyboard" at bounding box center [111, 216] width 41 height 384
click at [208, 233] on span "Cancel" at bounding box center [217, 230] width 48 height 20
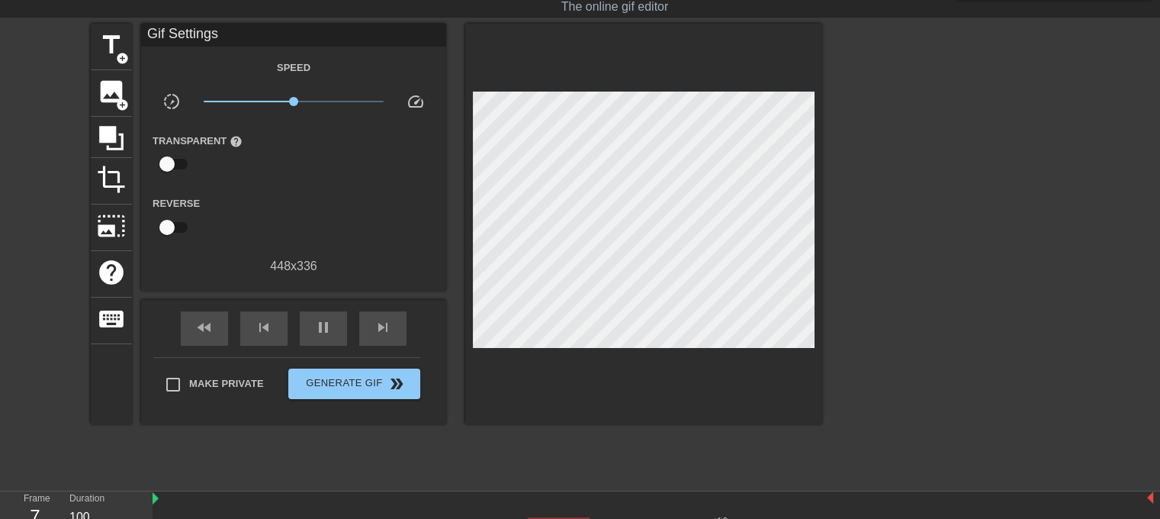
click at [908, 199] on div at bounding box center [954, 253] width 229 height 458
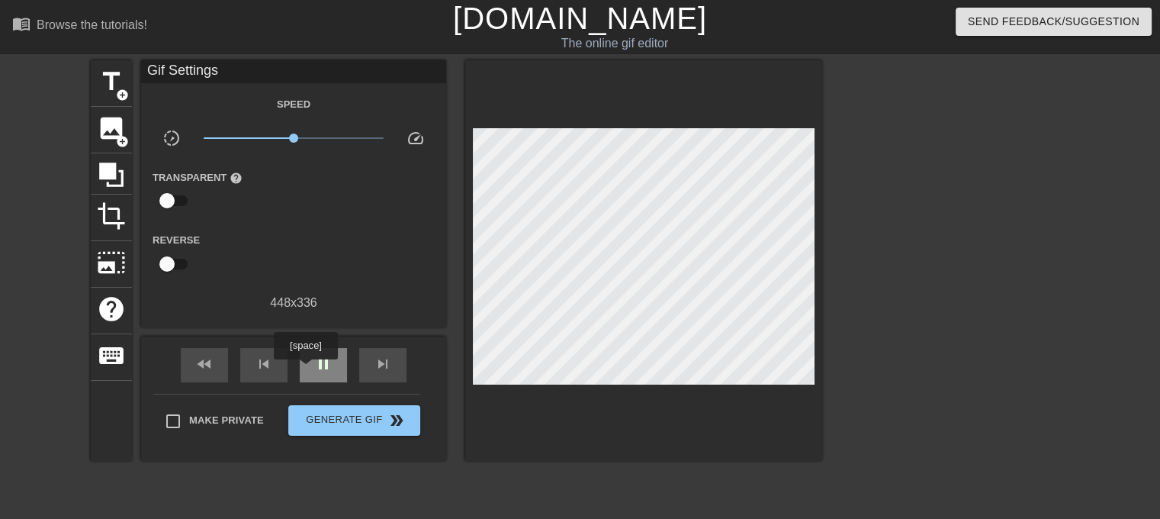
click at [305, 370] on div "pause" at bounding box center [323, 365] width 47 height 34
